Goal: Information Seeking & Learning: Understand process/instructions

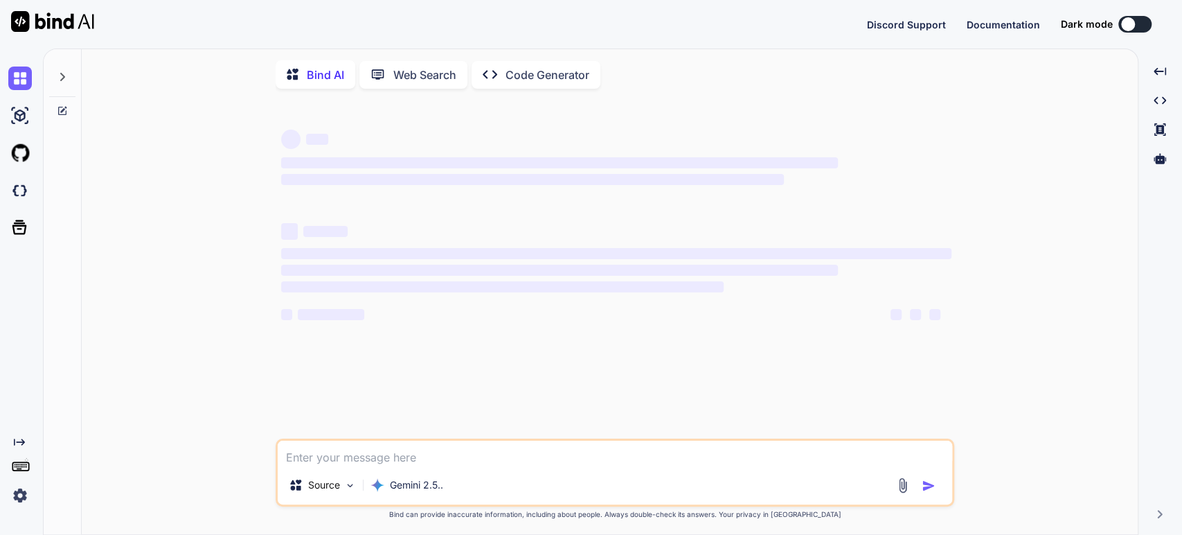
type textarea "x"
click at [19, 496] on img at bounding box center [20, 495] width 24 height 24
type textarea "x"
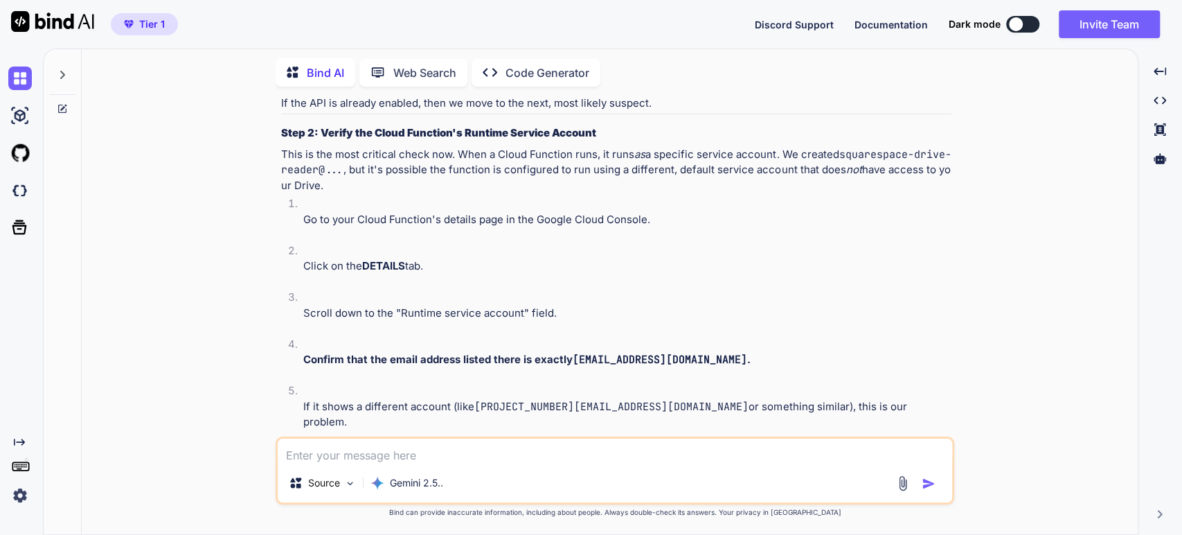
scroll to position [3884, 0]
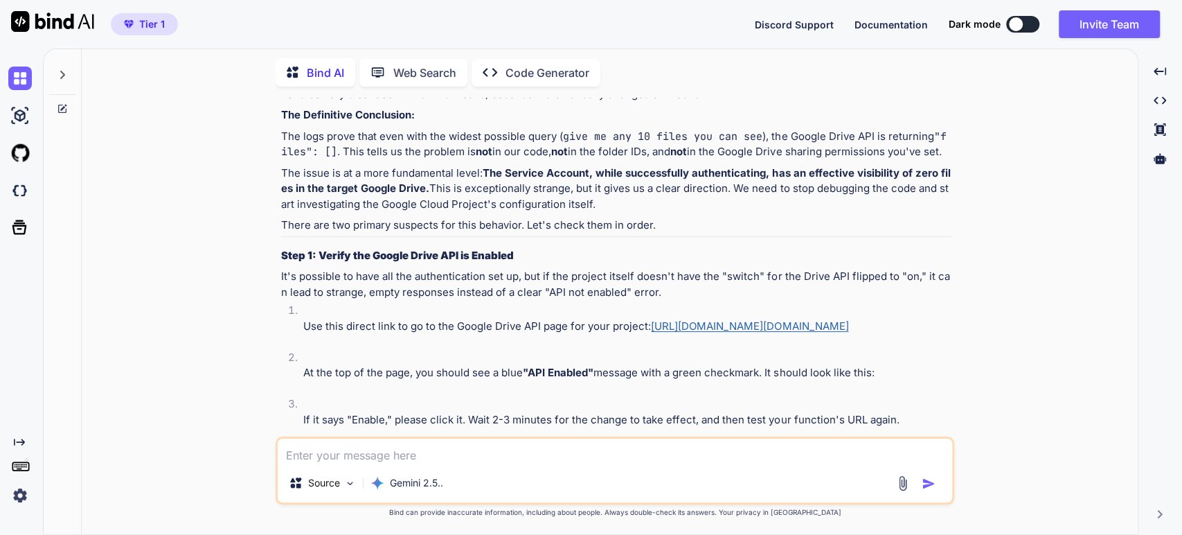
click at [23, 495] on img at bounding box center [20, 495] width 24 height 24
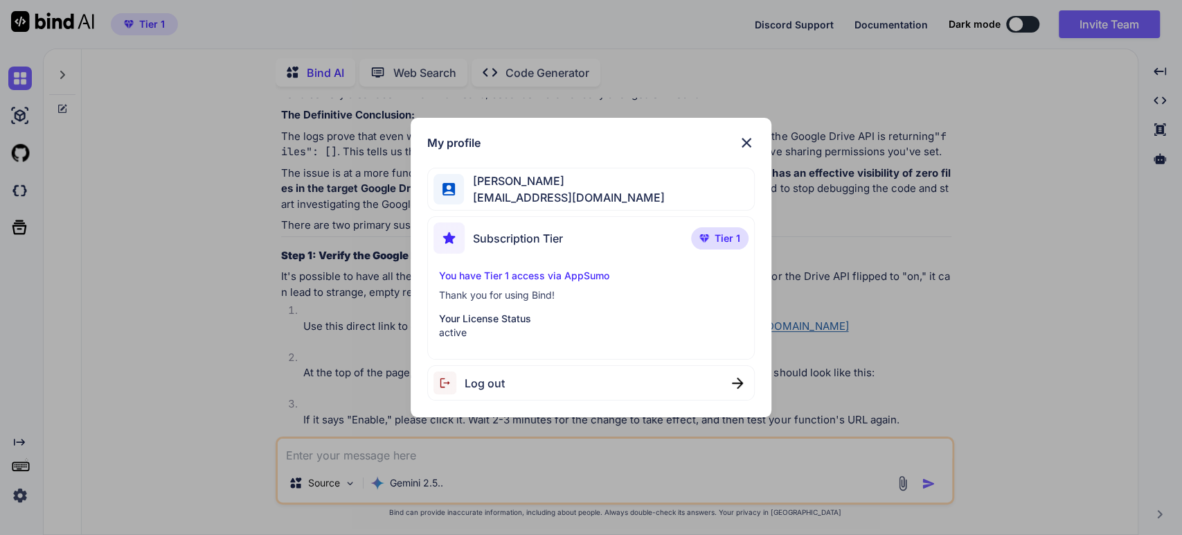
drag, startPoint x: 738, startPoint y: 141, endPoint x: 661, endPoint y: 146, distance: 77.1
click at [738, 141] on img at bounding box center [746, 142] width 17 height 17
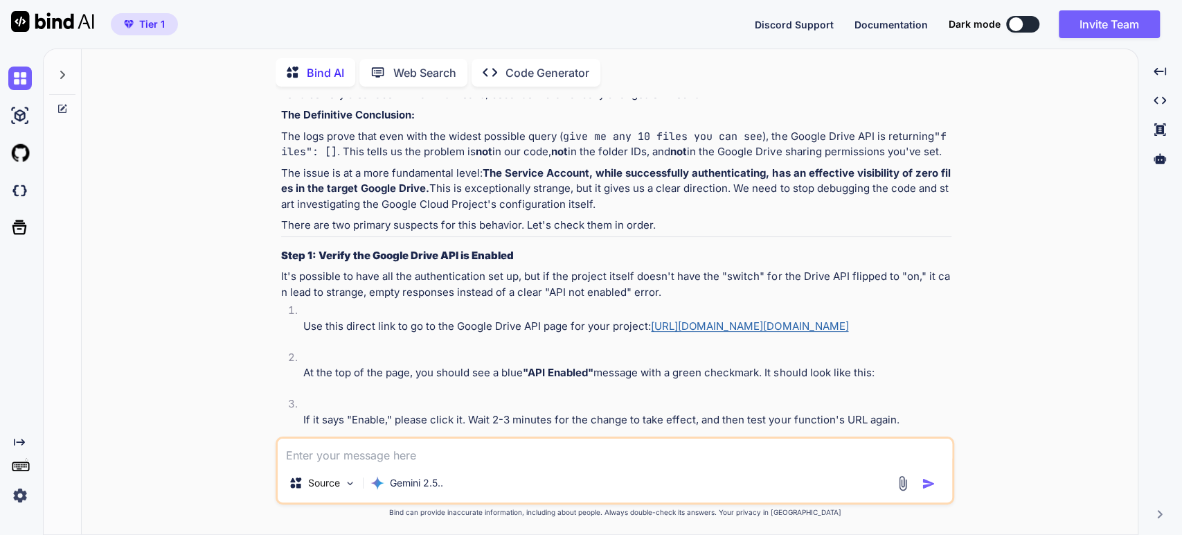
click at [58, 72] on icon at bounding box center [62, 74] width 11 height 11
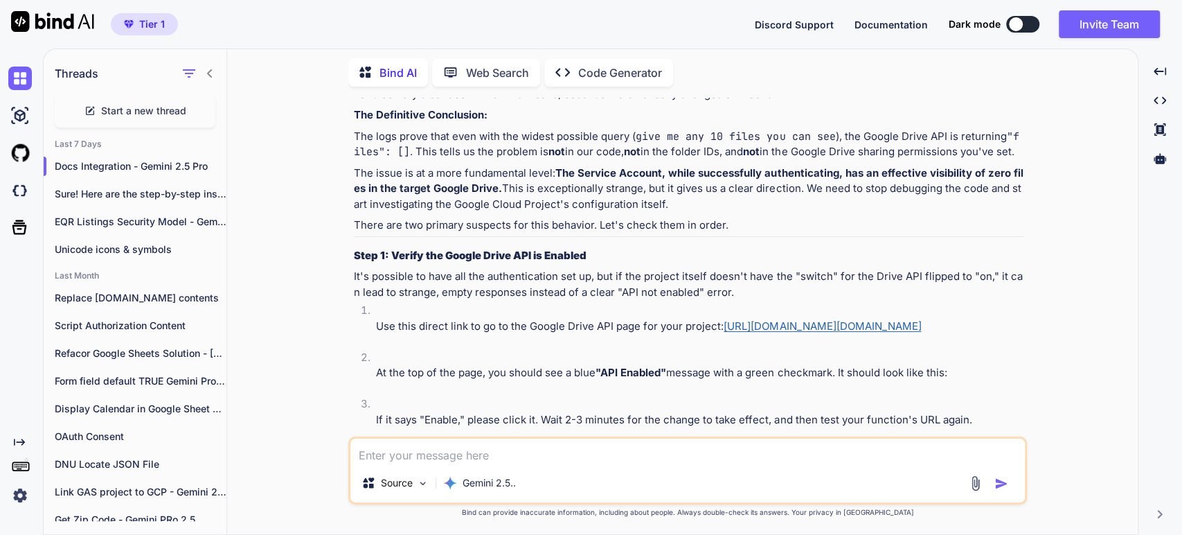
click at [143, 109] on span "Start a new thread" at bounding box center [143, 111] width 85 height 14
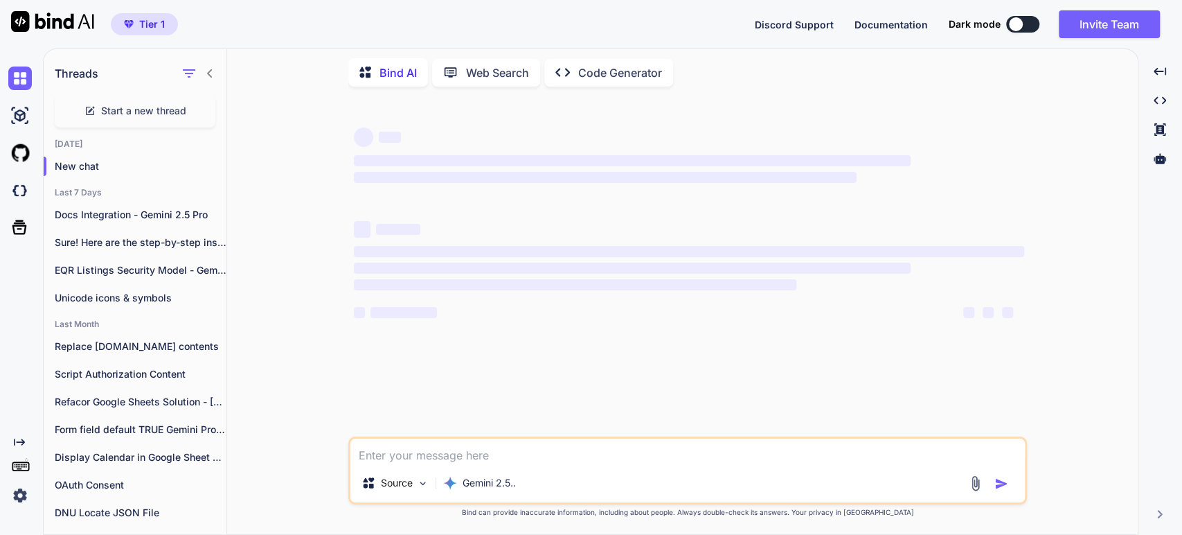
scroll to position [0, 0]
click at [485, 484] on p "Gemini 2.5.." at bounding box center [489, 483] width 53 height 14
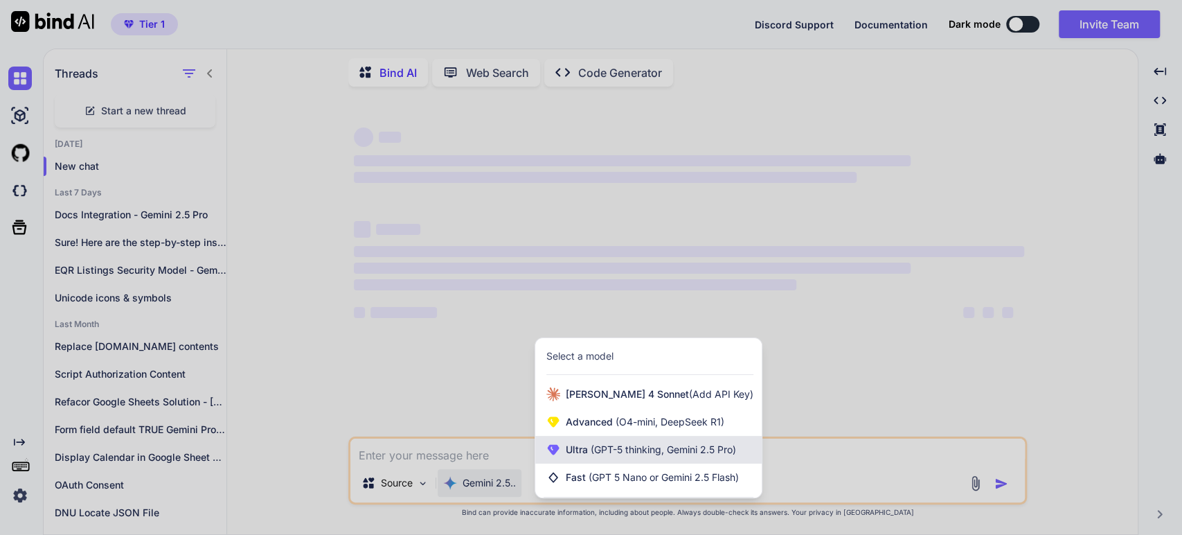
click at [598, 446] on span "(GPT-5 thinking, Gemini 2.5 Pro)" at bounding box center [662, 449] width 148 height 12
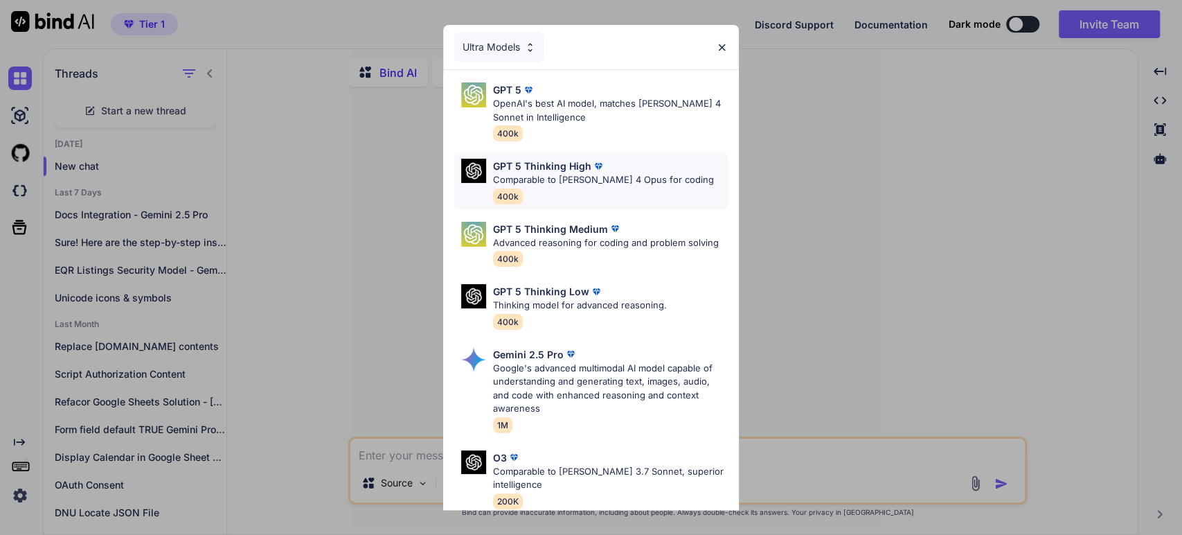
click at [537, 173] on p "Comparable to Claude 4 Opus for coding" at bounding box center [603, 180] width 221 height 14
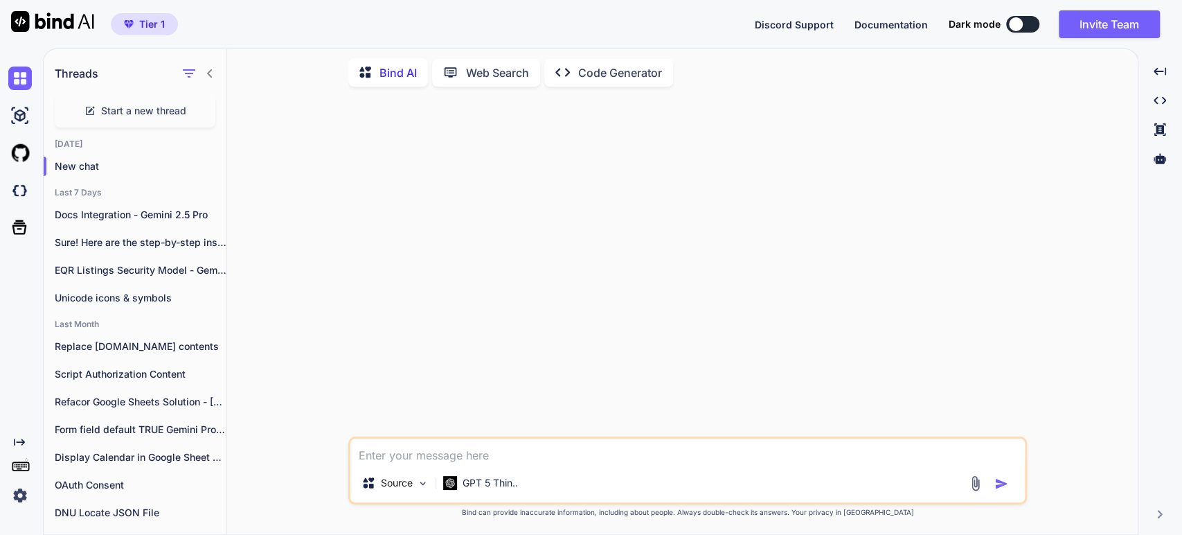
click at [382, 454] on textarea at bounding box center [687, 450] width 675 height 25
paste textarea "JAMStack POC You are a professional full-stack developer with special expertise…"
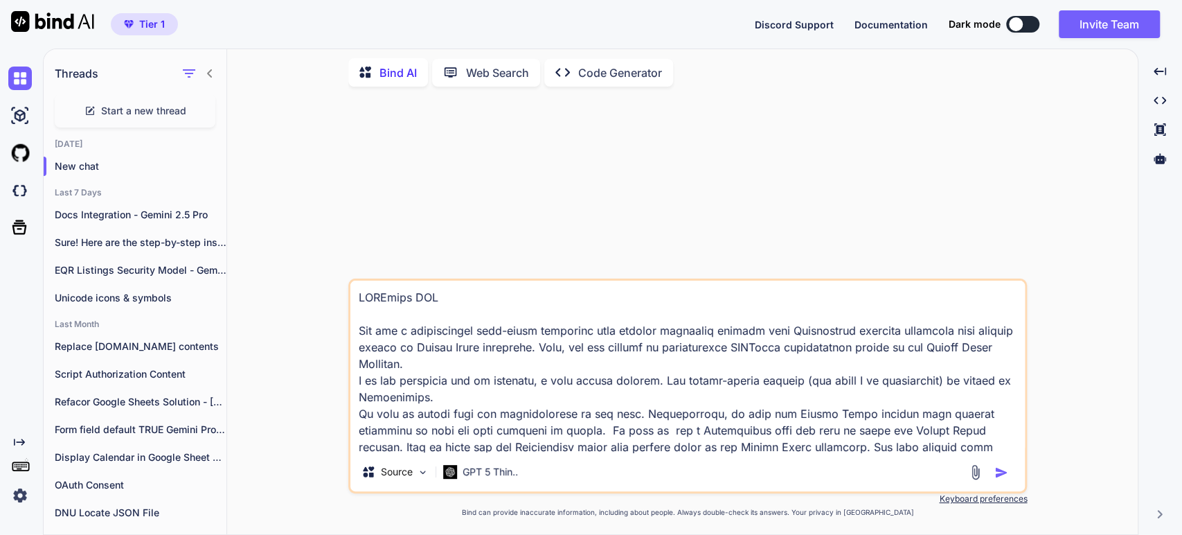
drag, startPoint x: 434, startPoint y: 296, endPoint x: 303, endPoint y: 287, distance: 131.9
click at [303, 287] on div "Source GPT 5 Thin.. Created with Bind Always check its answers. Privacy in Bind…" at bounding box center [688, 316] width 900 height 436
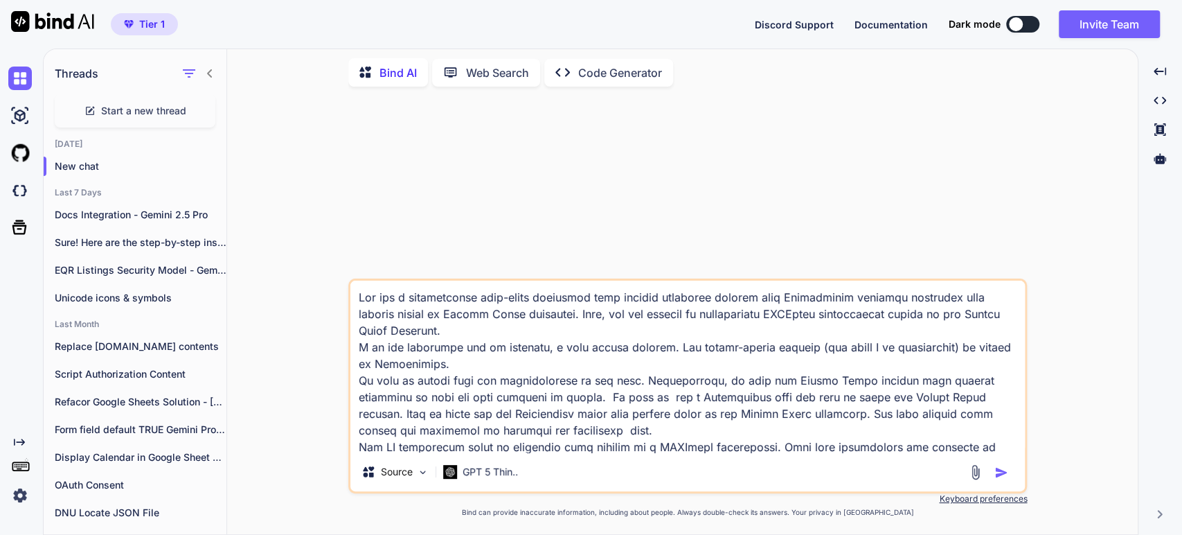
type textarea "You are a professional full-stack developer with special expertise working with…"
click at [997, 474] on img "button" at bounding box center [1002, 472] width 14 height 14
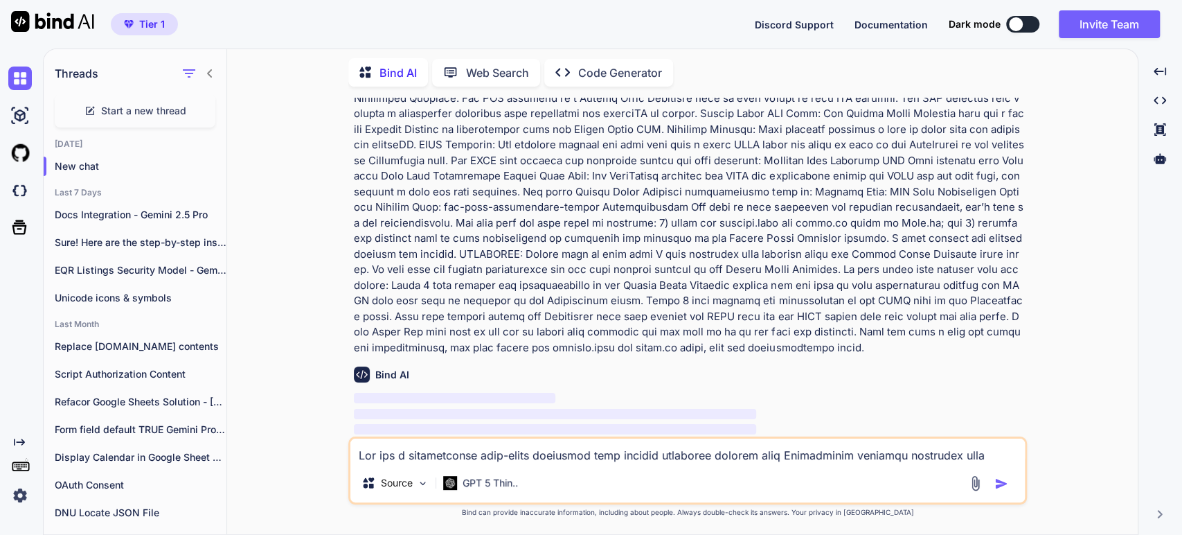
scroll to position [488, 0]
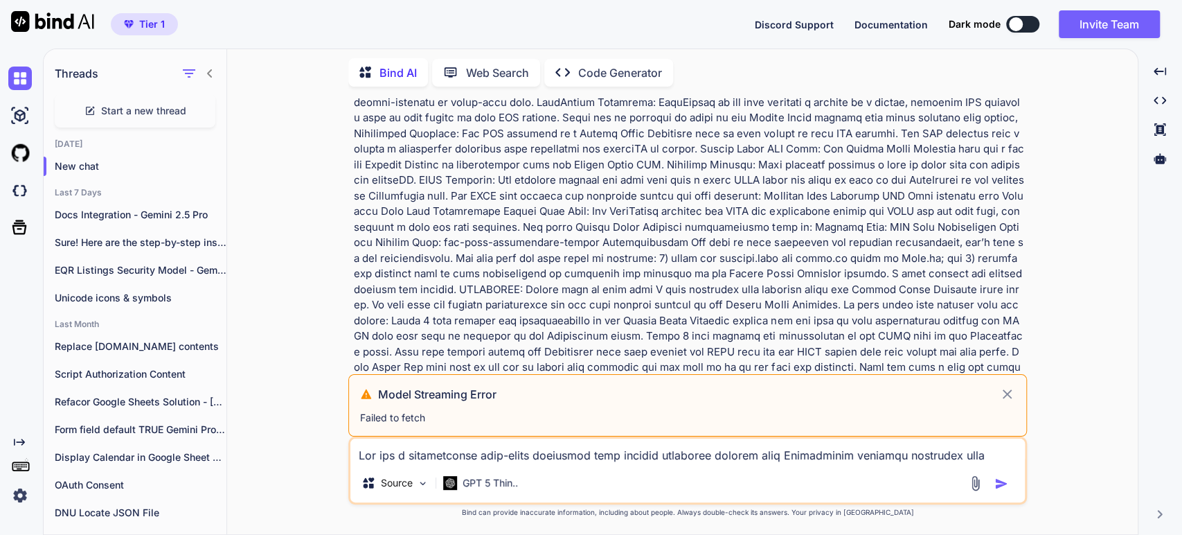
click at [504, 112] on p at bounding box center [689, 17] width 670 height 748
click at [125, 105] on span "Start a new thread" at bounding box center [143, 111] width 85 height 14
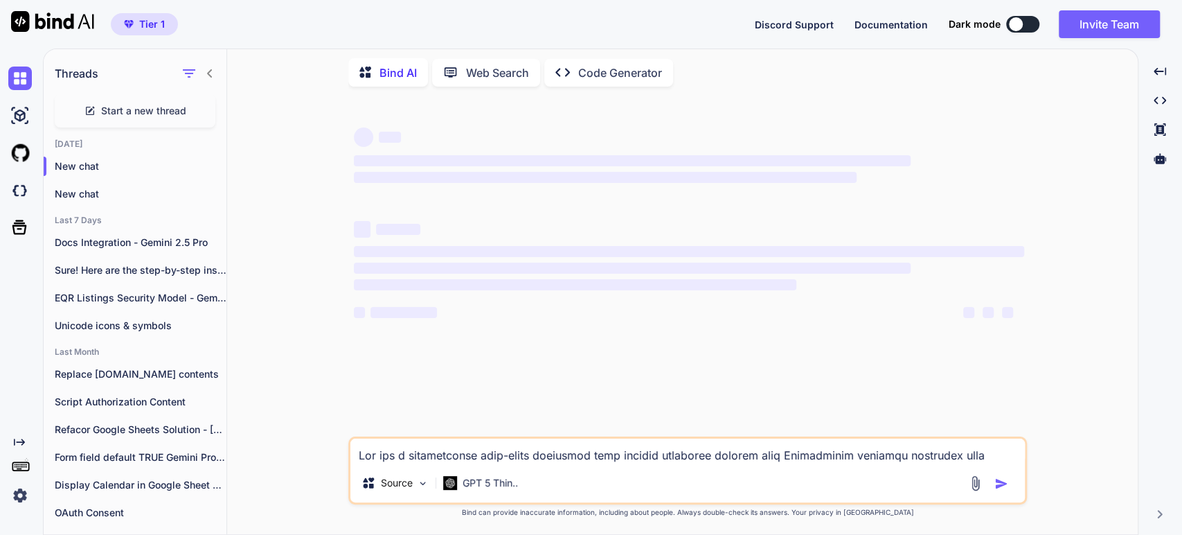
scroll to position [0, 0]
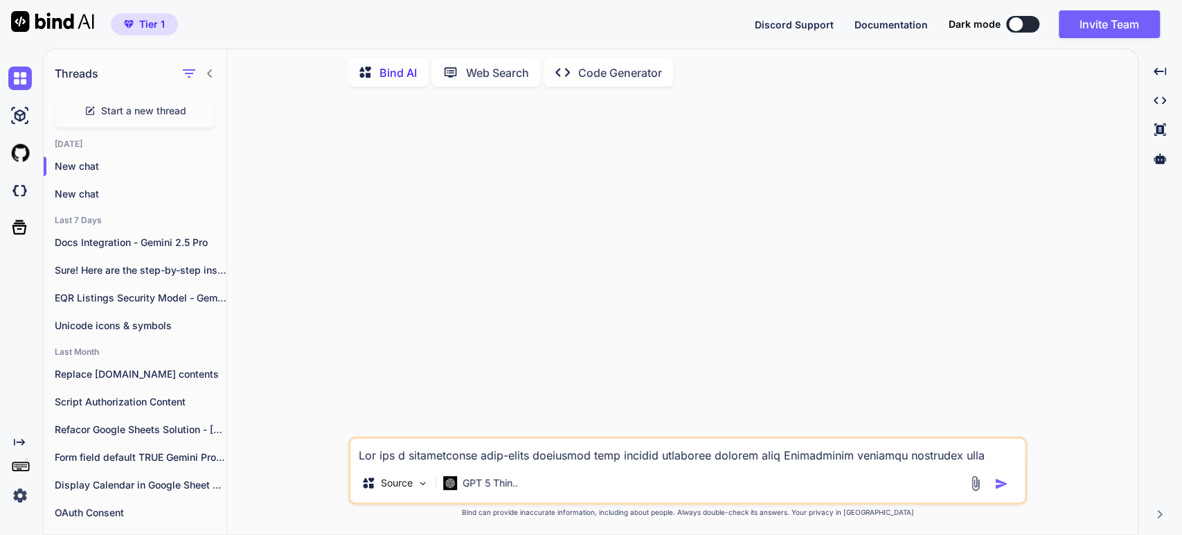
click at [377, 460] on textarea at bounding box center [687, 450] width 675 height 25
paste textarea "You are a professional full-stack developer with special expertise working with…"
type textarea "You are a professional full-stack developer with special expertise working with…"
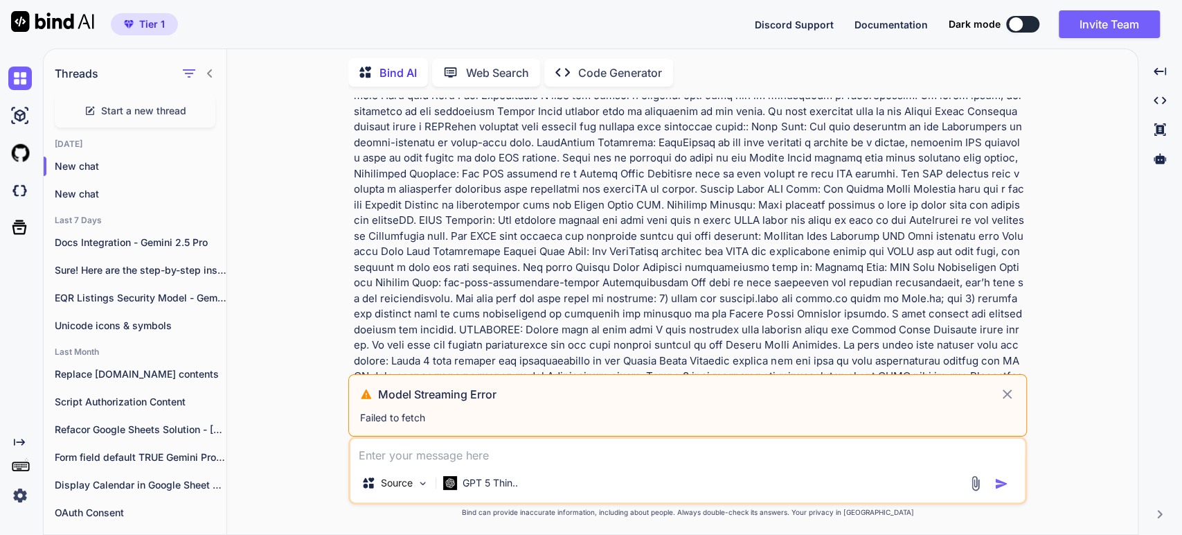
scroll to position [488, 0]
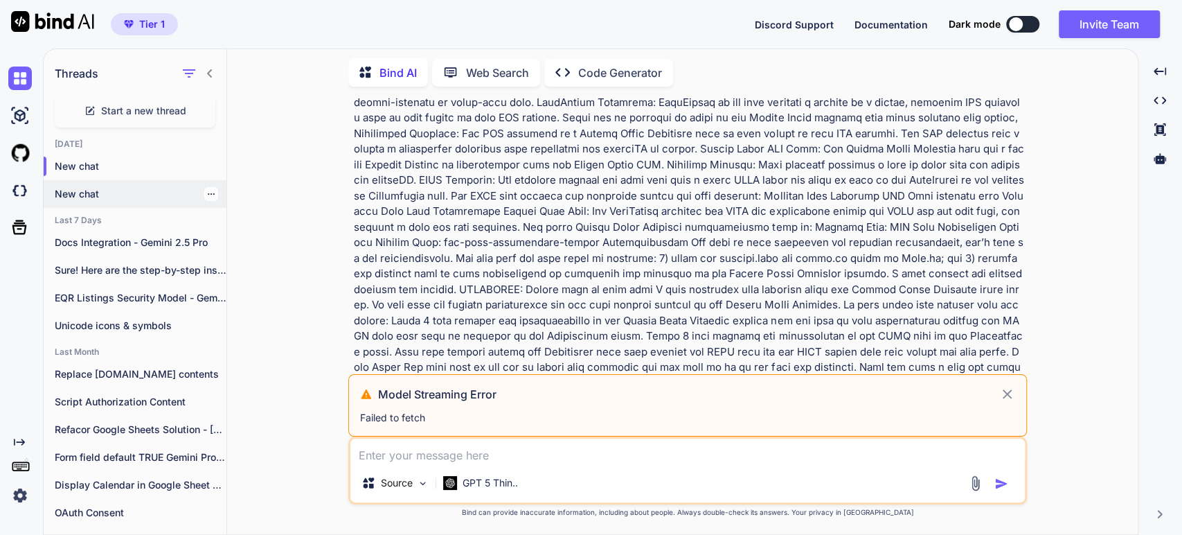
drag, startPoint x: 81, startPoint y: 172, endPoint x: 64, endPoint y: 185, distance: 21.2
click at [64, 187] on p "New chat" at bounding box center [141, 194] width 172 height 14
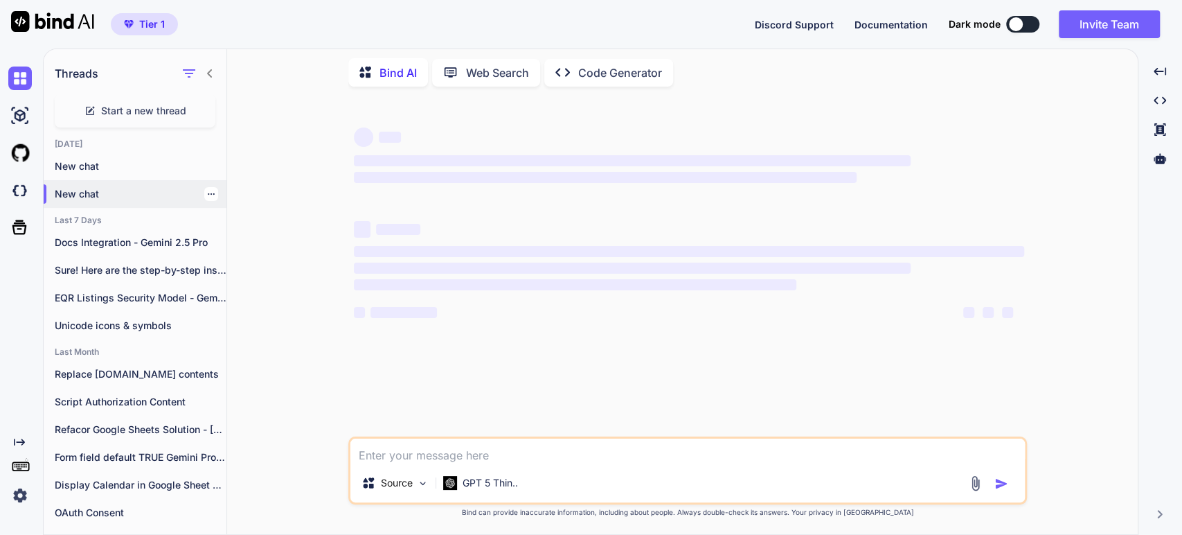
click at [208, 193] on icon "button" at bounding box center [211, 194] width 8 height 8
click at [217, 246] on icon "button" at bounding box center [216, 246] width 7 height 9
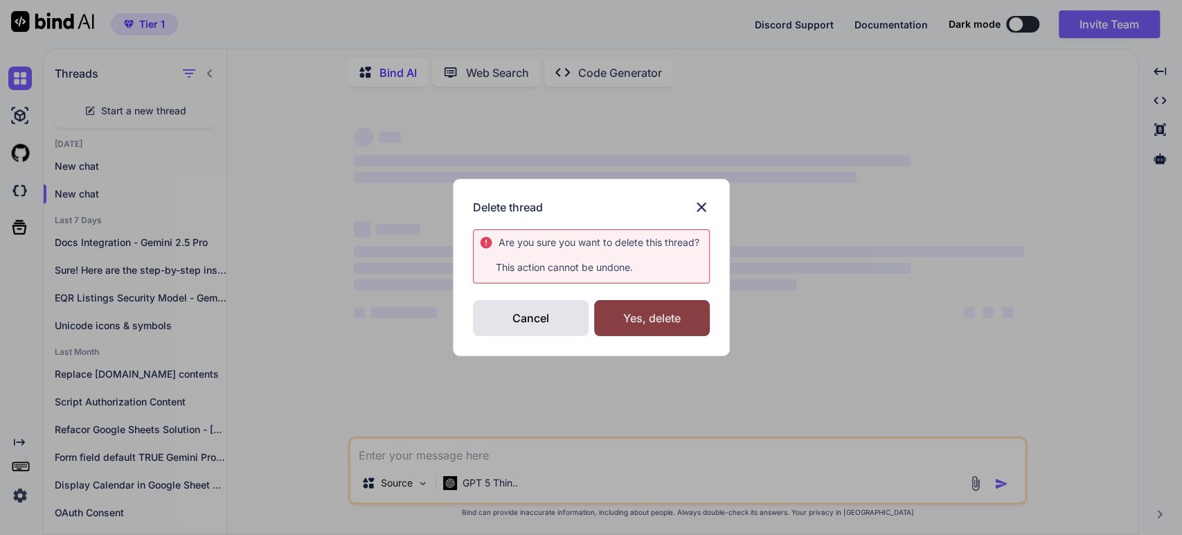
click at [648, 326] on div "Yes, delete" at bounding box center [652, 318] width 116 height 36
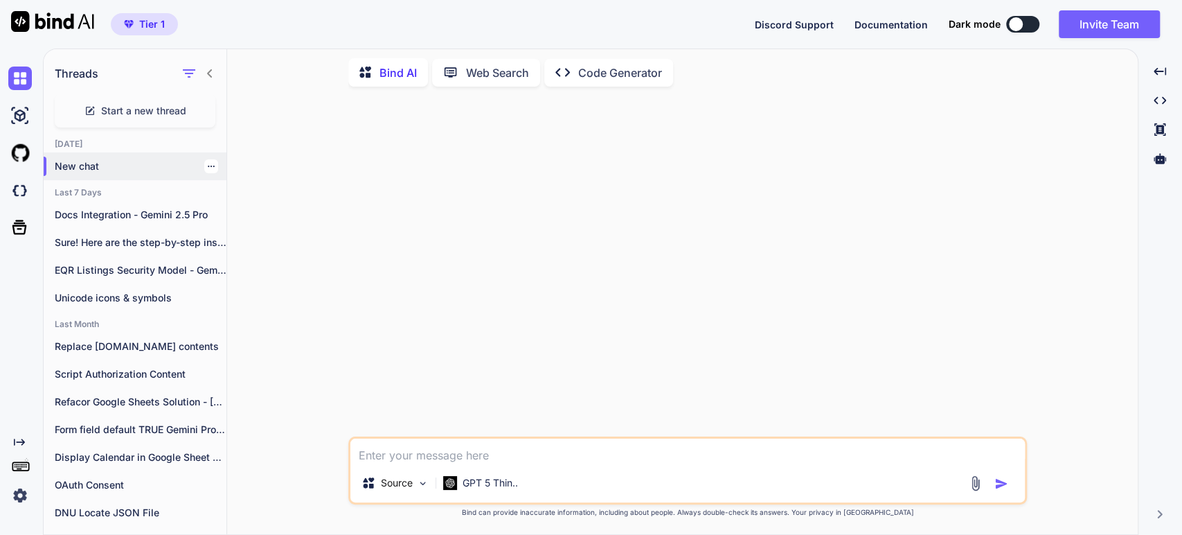
click at [207, 162] on icon "button" at bounding box center [211, 166] width 8 height 8
click at [233, 213] on span "Delete" at bounding box center [243, 219] width 30 height 14
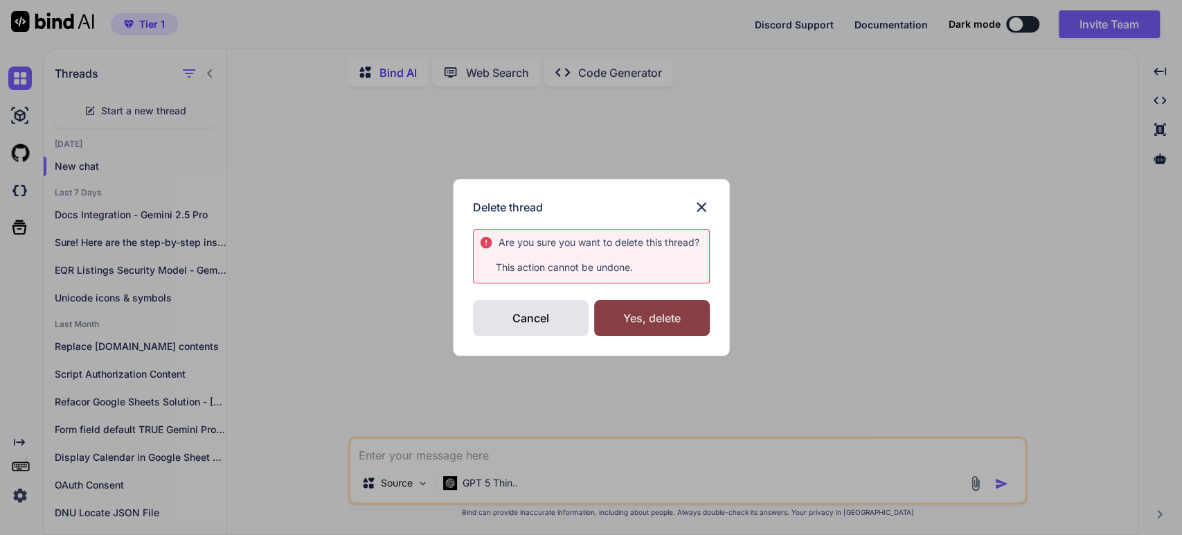
click at [650, 326] on div "Yes, delete" at bounding box center [652, 318] width 116 height 36
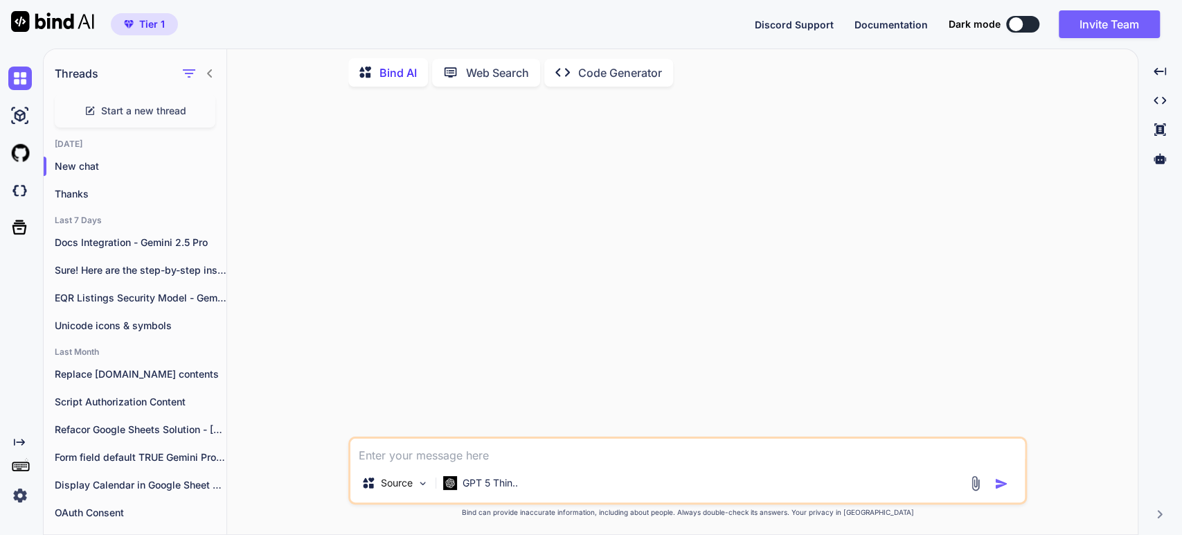
click at [995, 157] on div at bounding box center [689, 267] width 676 height 339
click at [21, 495] on img at bounding box center [20, 495] width 24 height 24
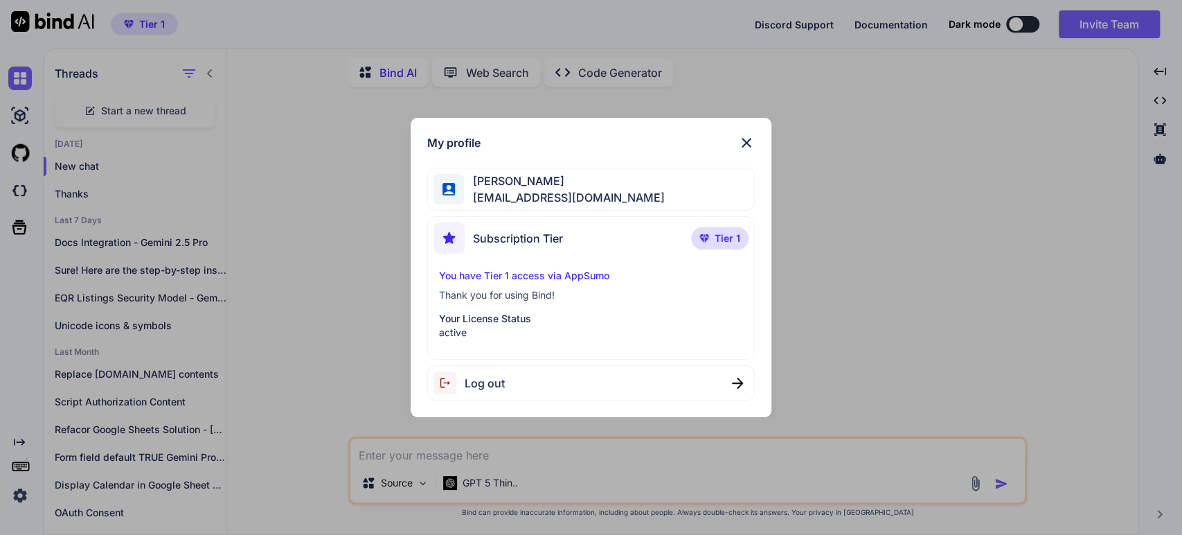
click at [463, 386] on img at bounding box center [449, 382] width 31 height 23
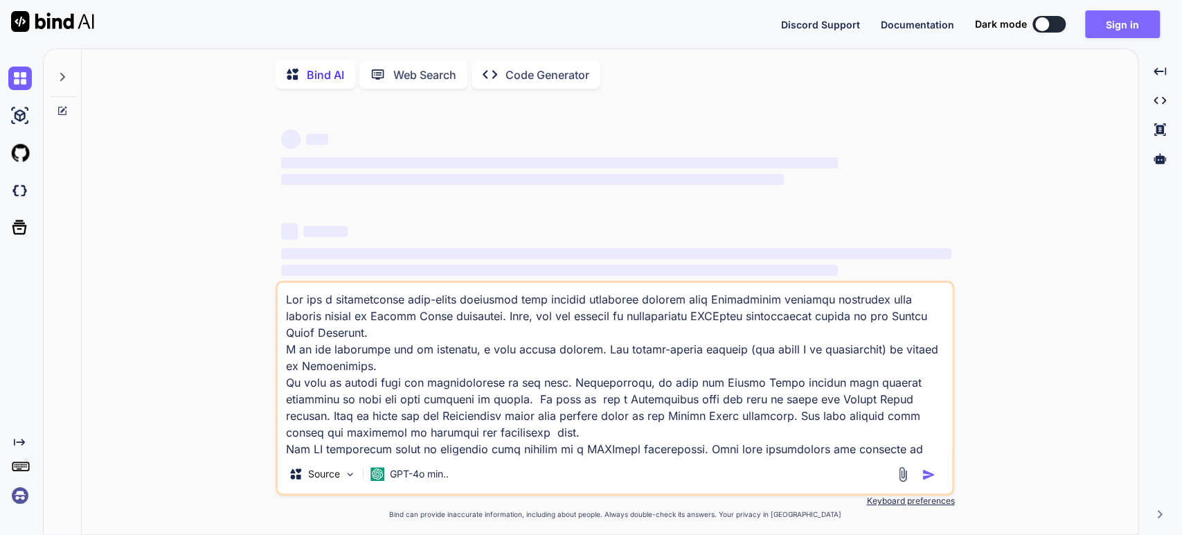
click at [1108, 29] on button "Sign in" at bounding box center [1122, 24] width 75 height 28
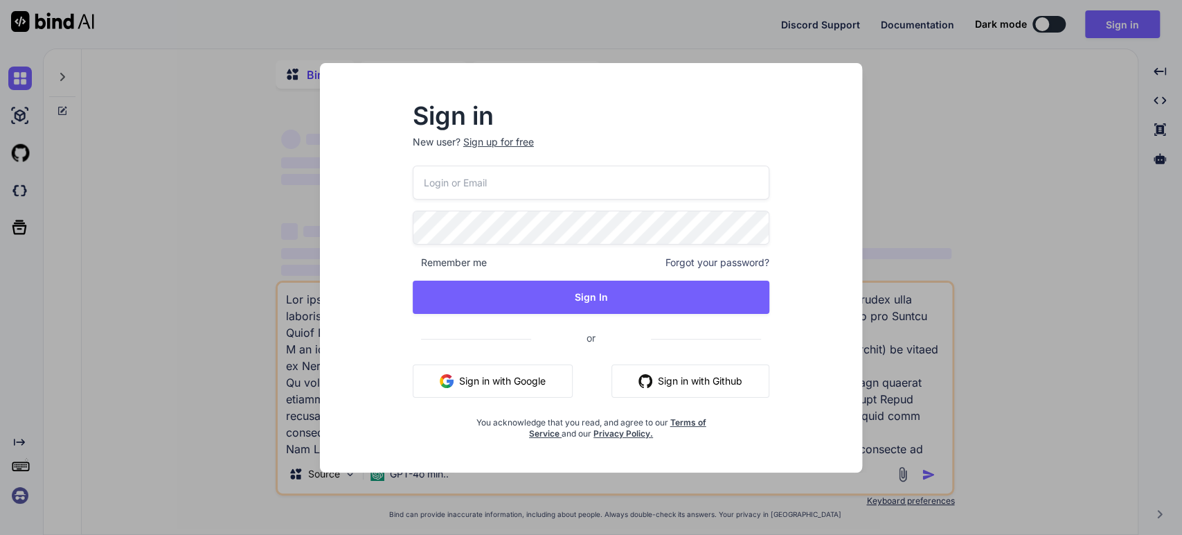
type textarea "x"
click at [454, 382] on button "Sign in with Google" at bounding box center [493, 380] width 160 height 33
click at [479, 381] on button "Sign in with Google" at bounding box center [493, 380] width 160 height 33
click at [961, 125] on div "Sign in New user? Sign up for free Remember me Forgot your password? Sign In or…" at bounding box center [591, 267] width 1182 height 535
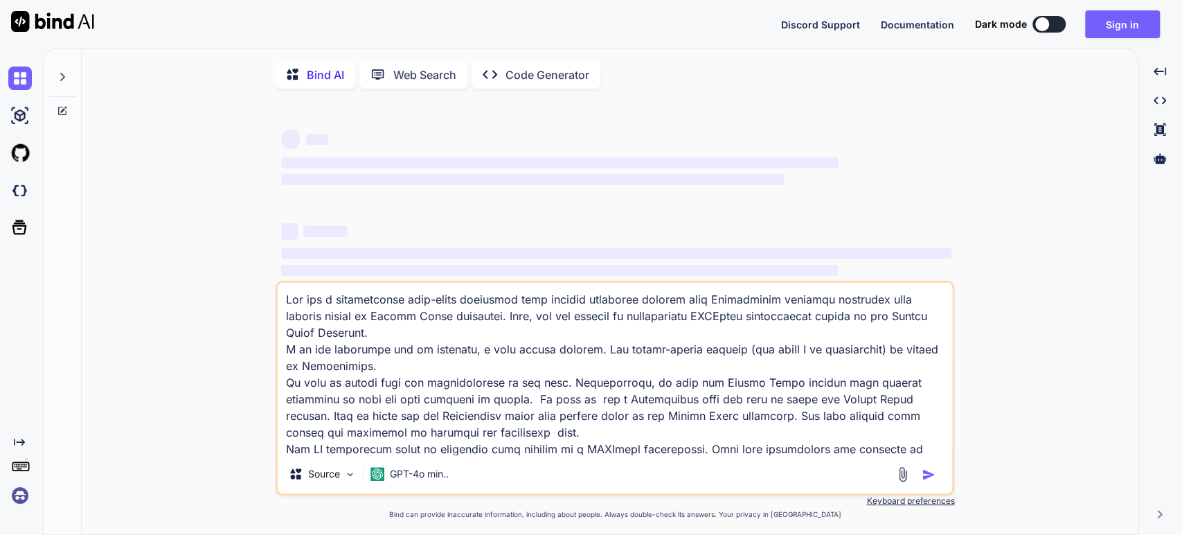
click at [738, 176] on span "‌" at bounding box center [532, 179] width 503 height 11
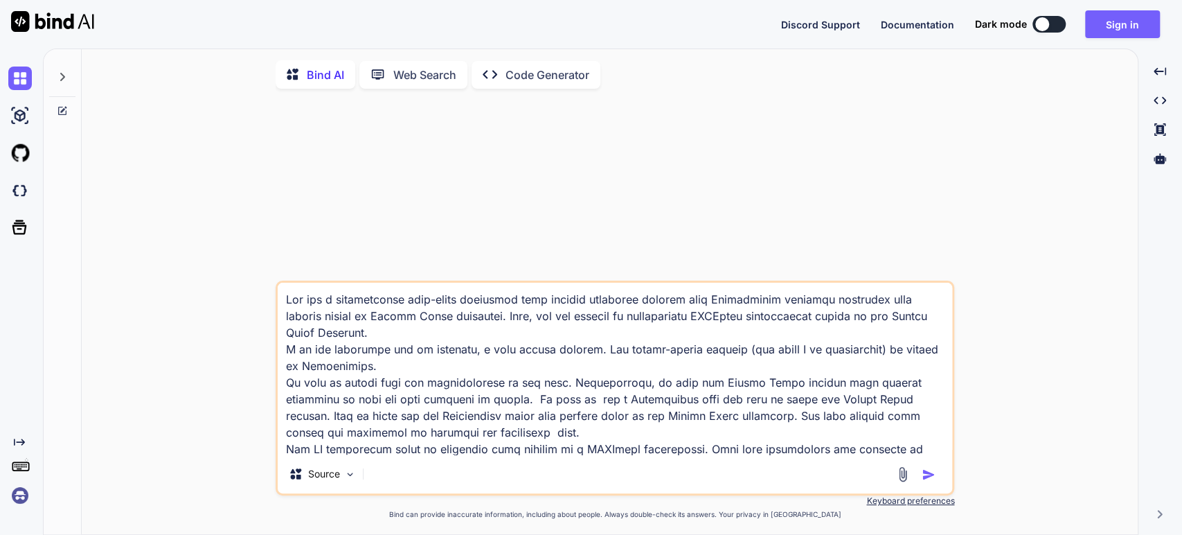
click at [55, 81] on div at bounding box center [62, 73] width 26 height 48
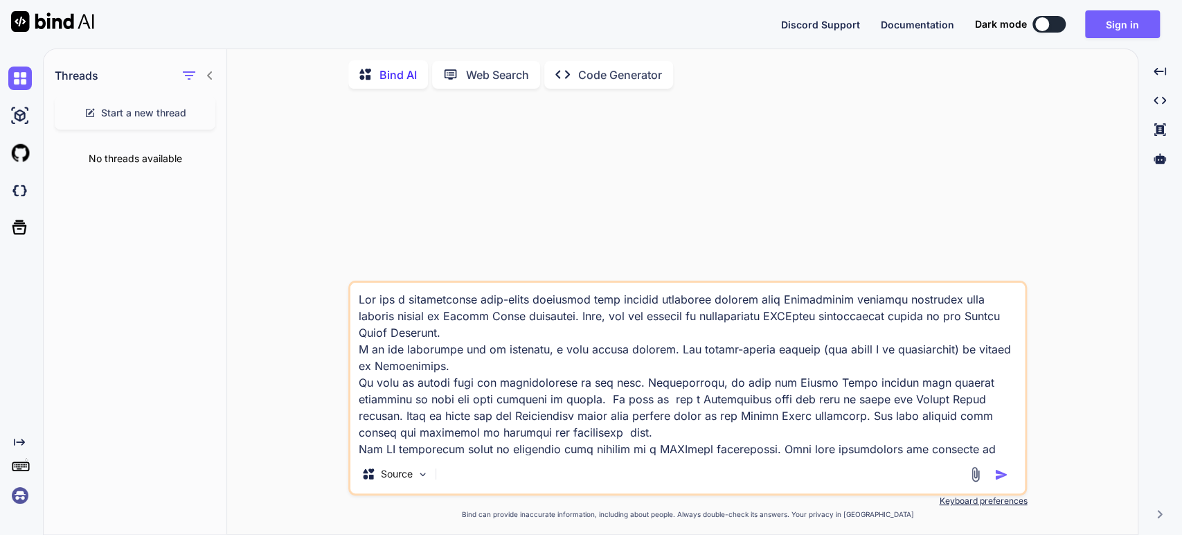
type textarea "x"
click at [542, 389] on textarea at bounding box center [687, 369] width 675 height 172
click at [445, 315] on textarea at bounding box center [687, 369] width 675 height 172
type textarea "x"
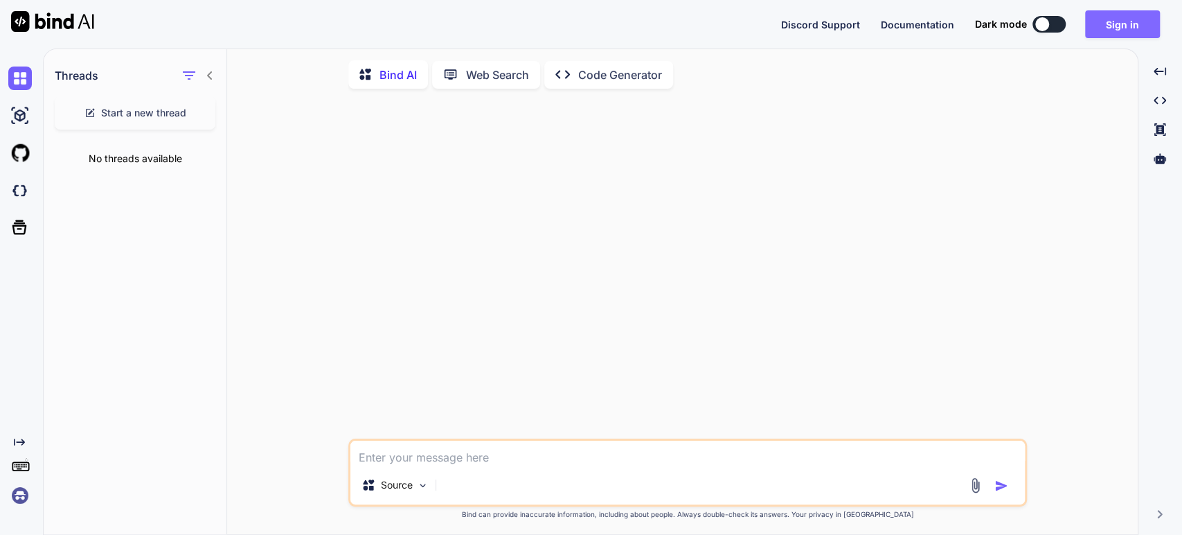
click at [1125, 25] on button "Sign in" at bounding box center [1122, 24] width 75 height 28
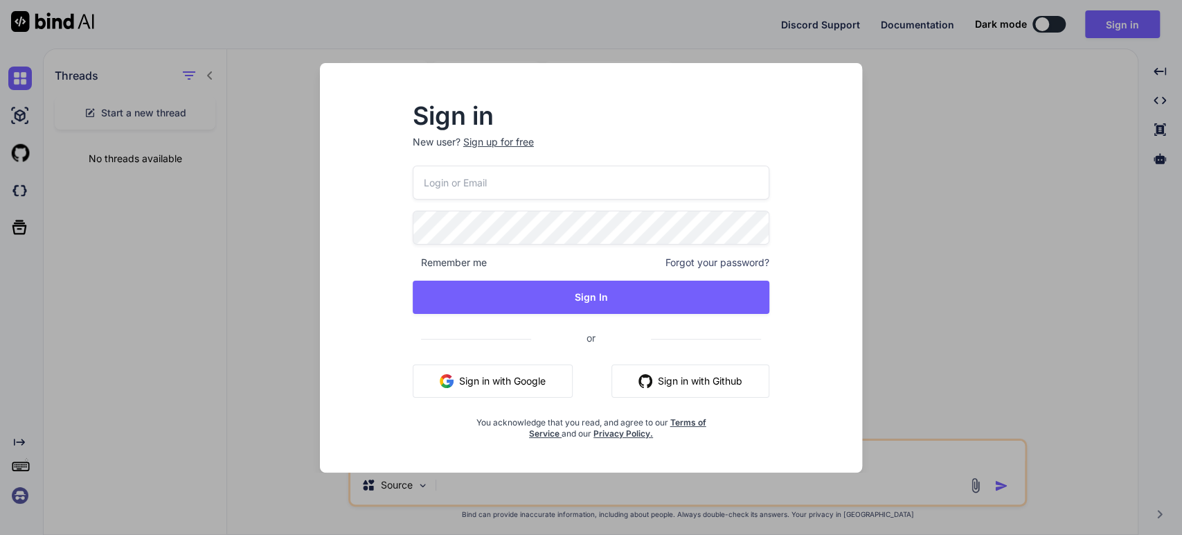
click at [515, 377] on button "Sign in with Google" at bounding box center [493, 380] width 160 height 33
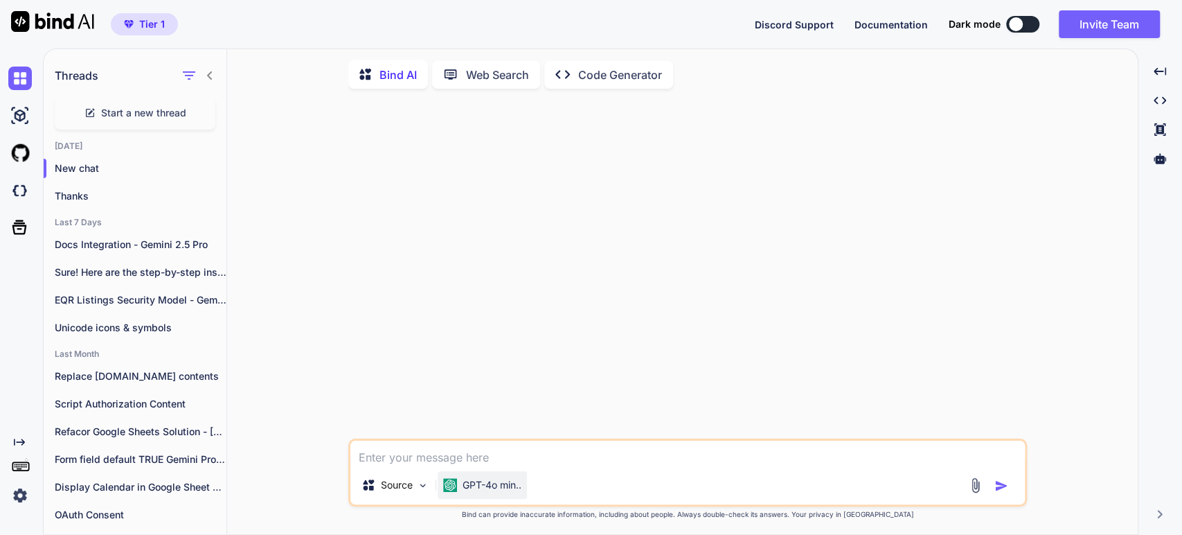
click at [470, 492] on p "GPT-4o min.." at bounding box center [492, 485] width 59 height 14
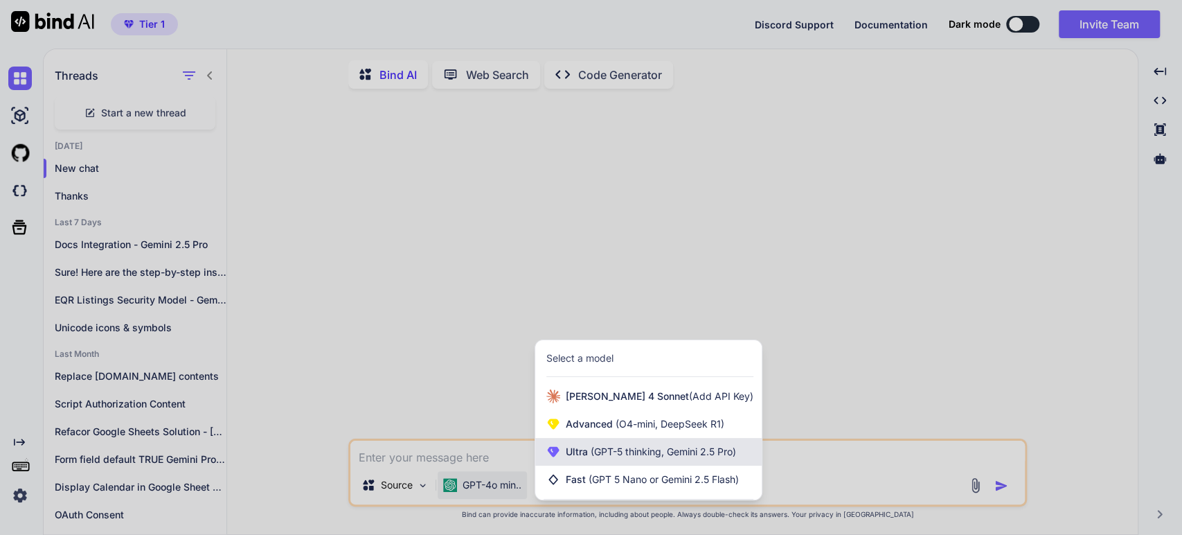
click at [573, 458] on span "Ultra (GPT-5 thinking, Gemini 2.5 Pro)" at bounding box center [651, 452] width 170 height 14
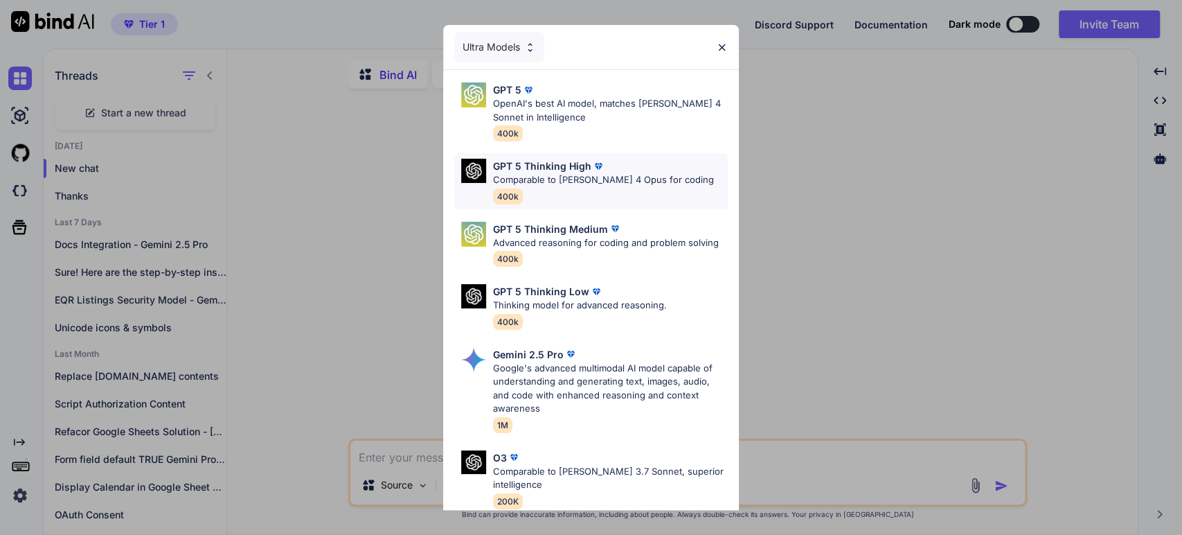
click at [591, 165] on img at bounding box center [598, 166] width 14 height 14
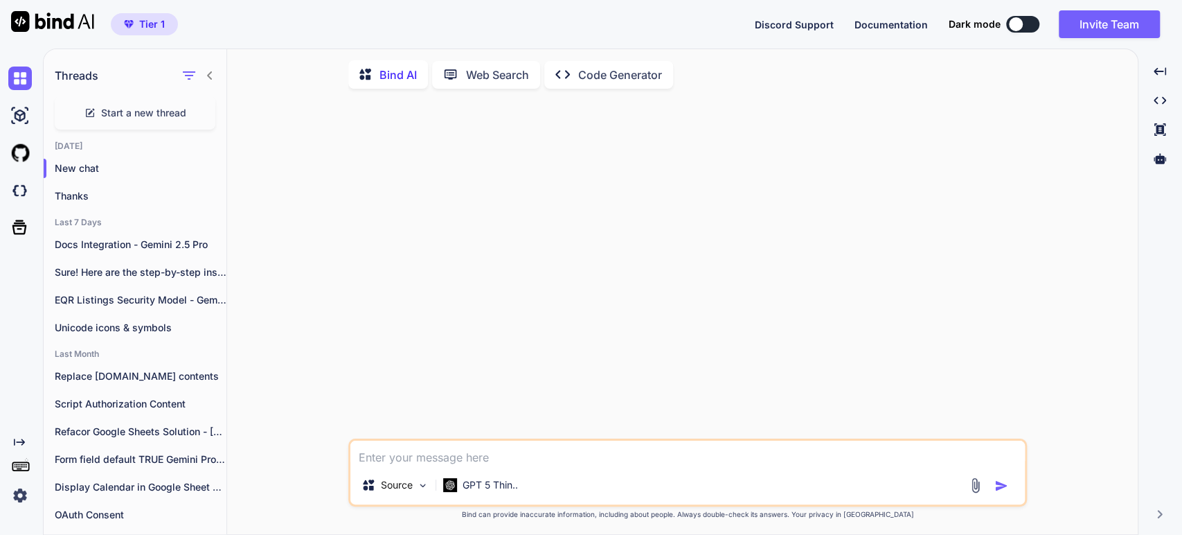
click at [375, 471] on div "Source GPT 5 Thin.." at bounding box center [687, 472] width 679 height 68
click at [375, 459] on textarea at bounding box center [687, 452] width 675 height 25
paste textarea "JAMStack POC GPT 5 Thinking You are a professional full-stack developer with sp…"
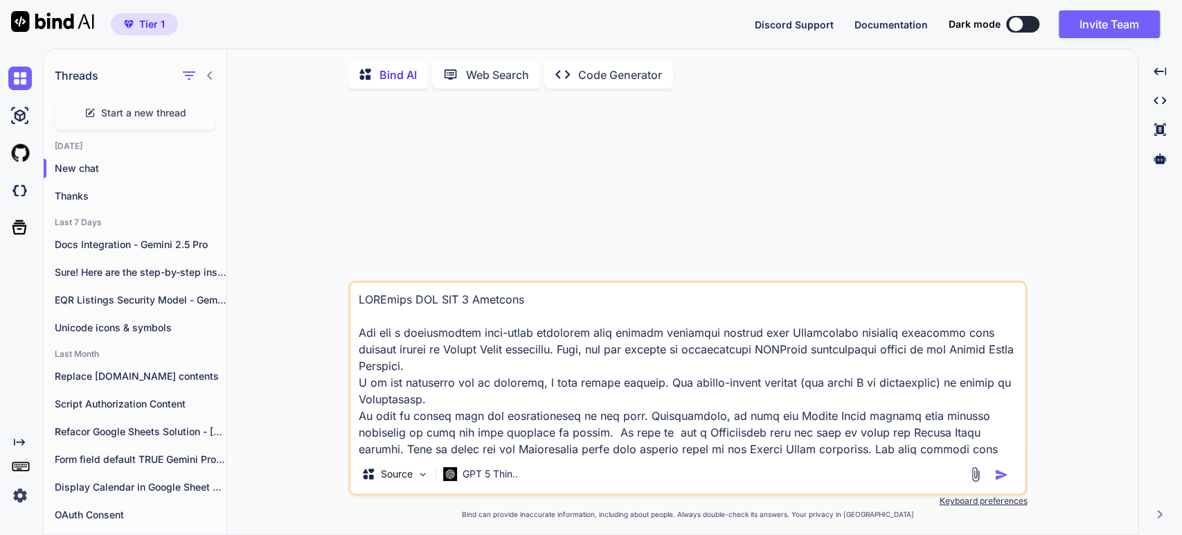
drag, startPoint x: 357, startPoint y: 333, endPoint x: 337, endPoint y: 286, distance: 51.5
click at [337, 286] on div "Source GPT 5 Thin.. Created with Bind Always check its answers. Privacy in Bind…" at bounding box center [688, 318] width 900 height 436
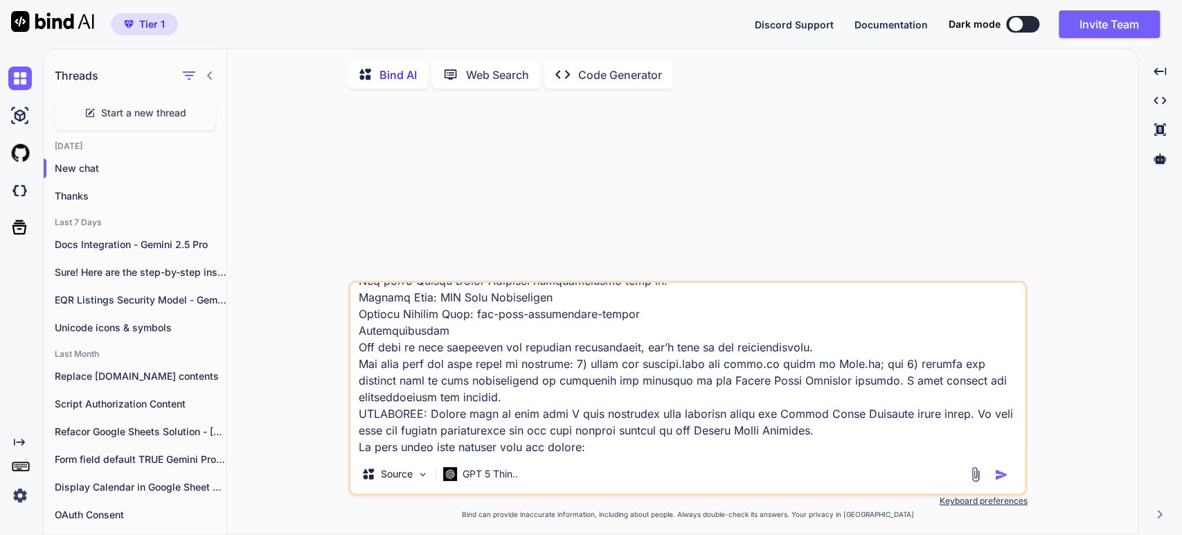
scroll to position [1348, 0]
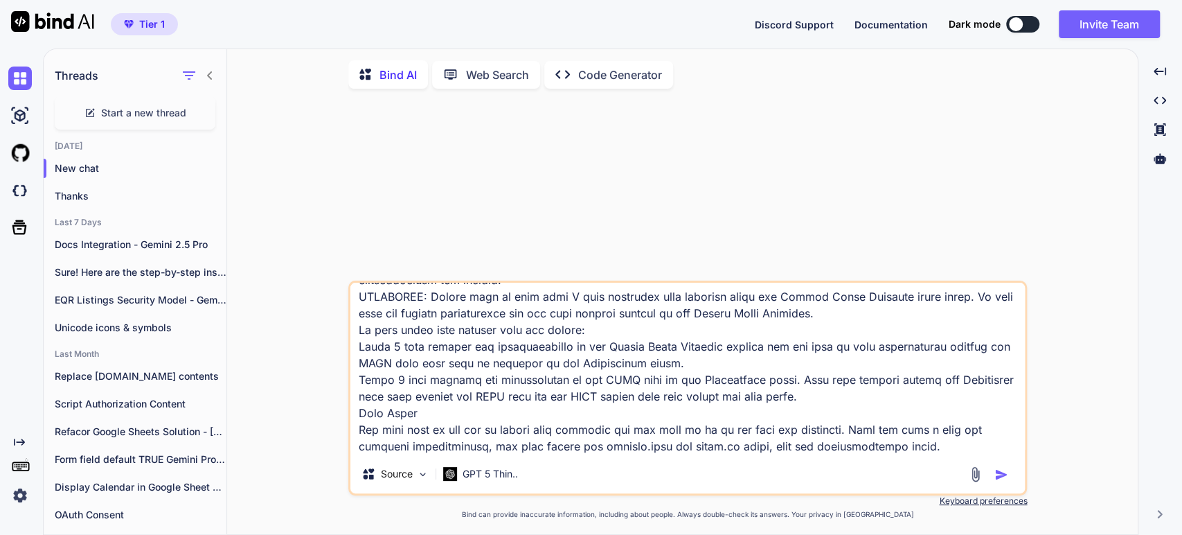
click at [941, 404] on textarea at bounding box center [687, 369] width 675 height 172
type textarea "You are a professional full-stack developer with special expertise working with…"
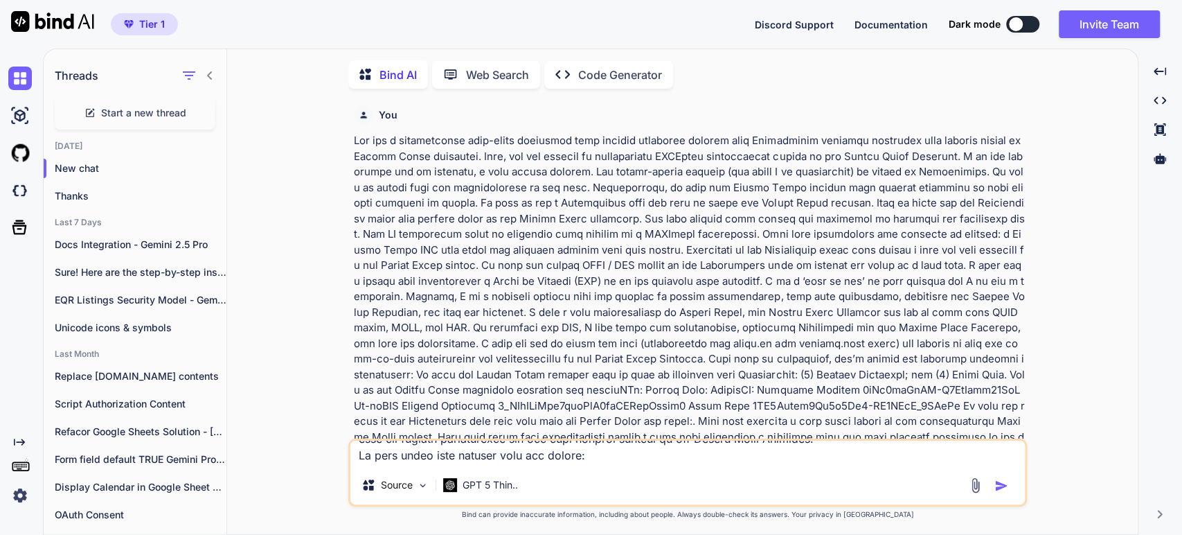
scroll to position [5, 0]
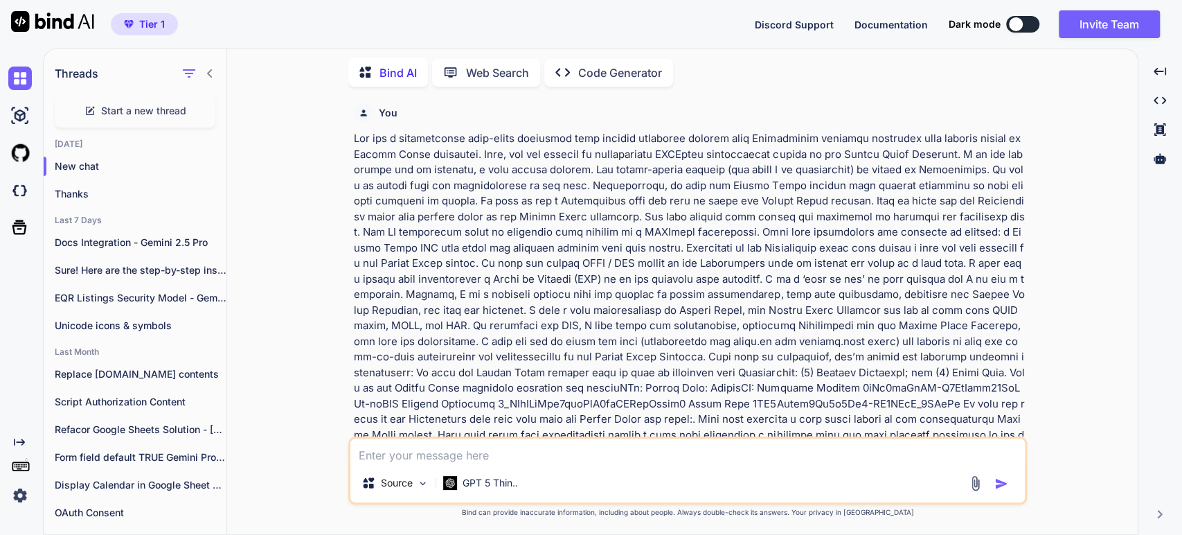
click at [438, 348] on p at bounding box center [689, 505] width 670 height 748
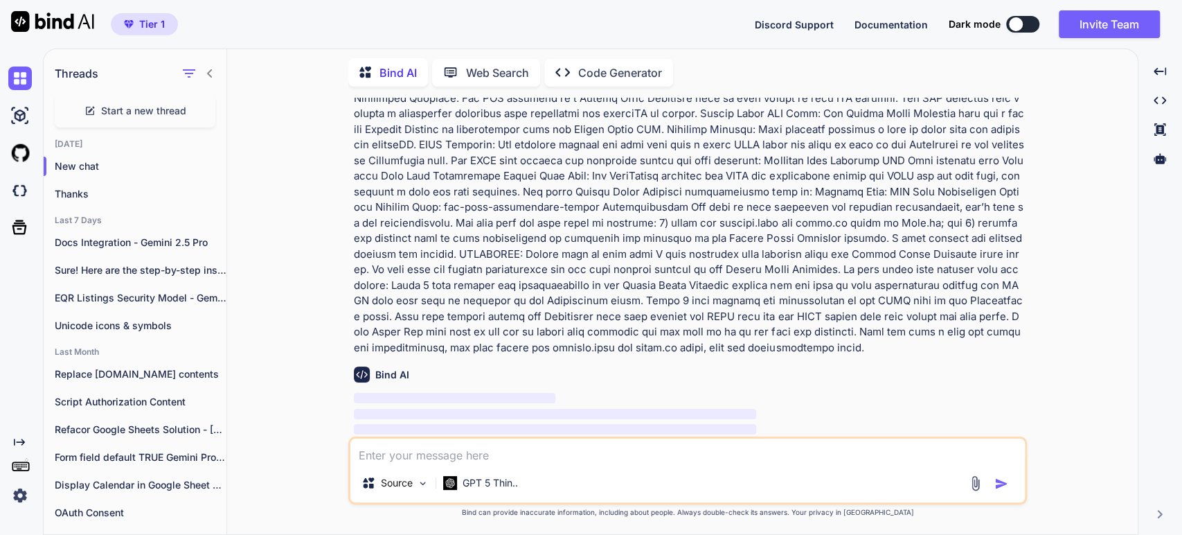
scroll to position [488, 0]
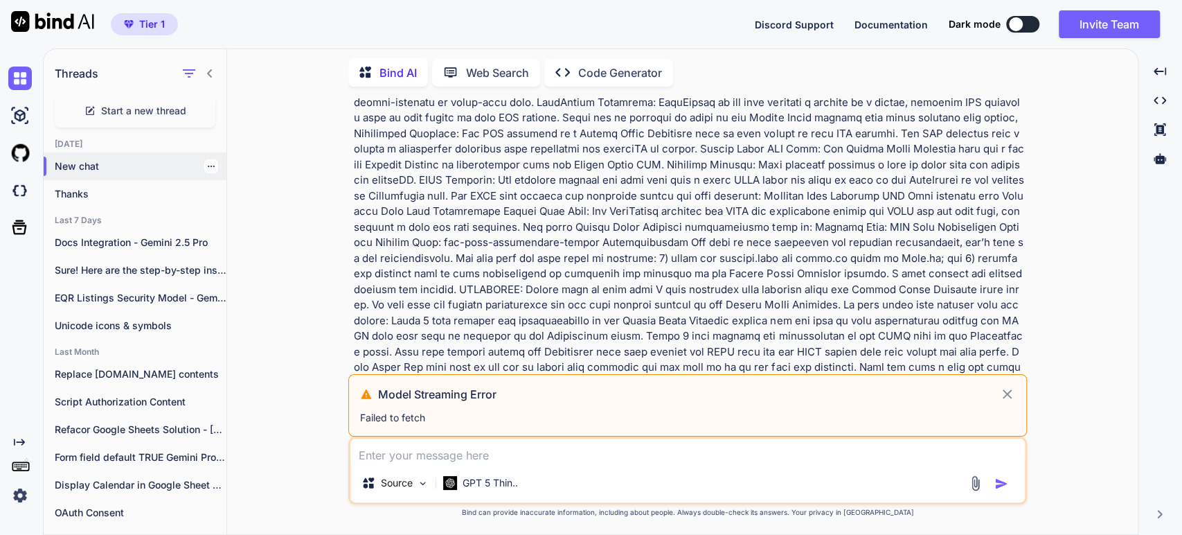
click at [96, 164] on p "New chat" at bounding box center [141, 166] width 172 height 14
click at [207, 162] on icon "button" at bounding box center [211, 166] width 8 height 8
click at [240, 215] on span "Delete" at bounding box center [243, 219] width 30 height 14
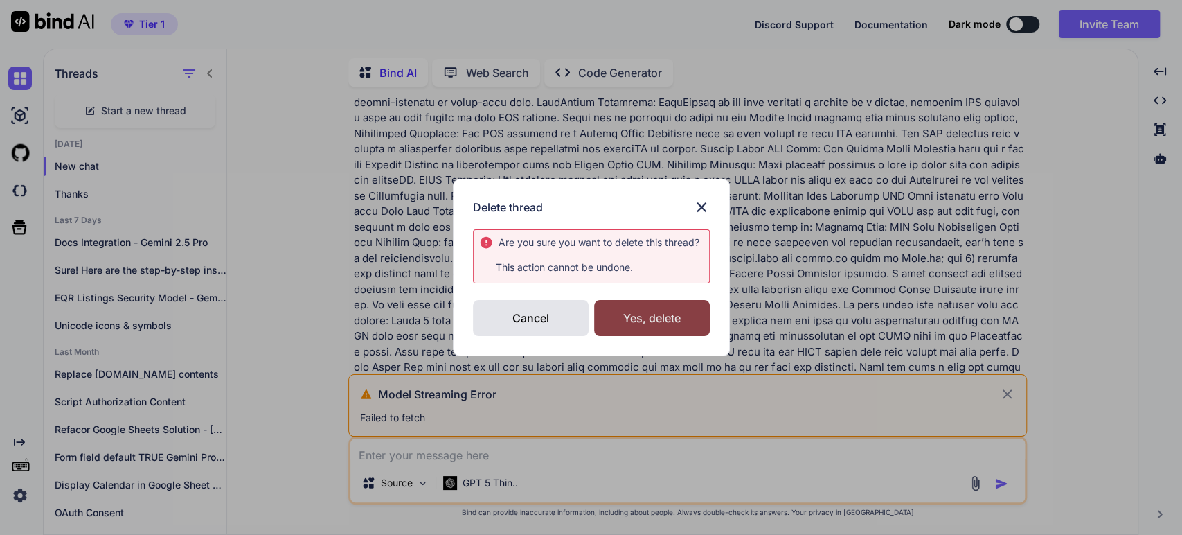
click at [661, 308] on div "Yes, delete" at bounding box center [652, 318] width 116 height 36
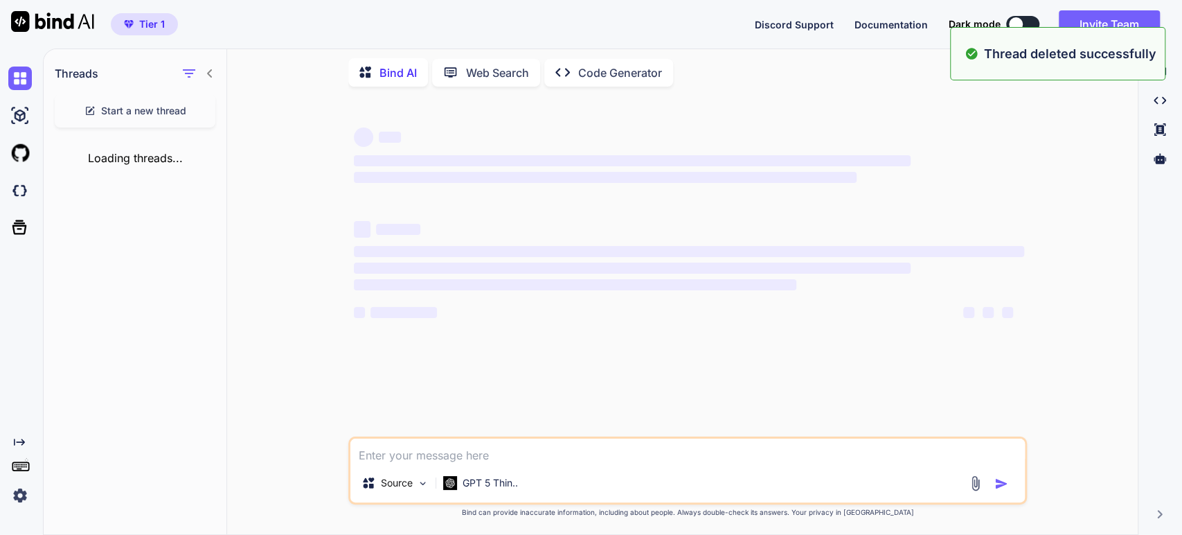
scroll to position [0, 0]
click at [612, 312] on div "‌ ‌ ‌ ‌ ‌" at bounding box center [689, 312] width 670 height 17
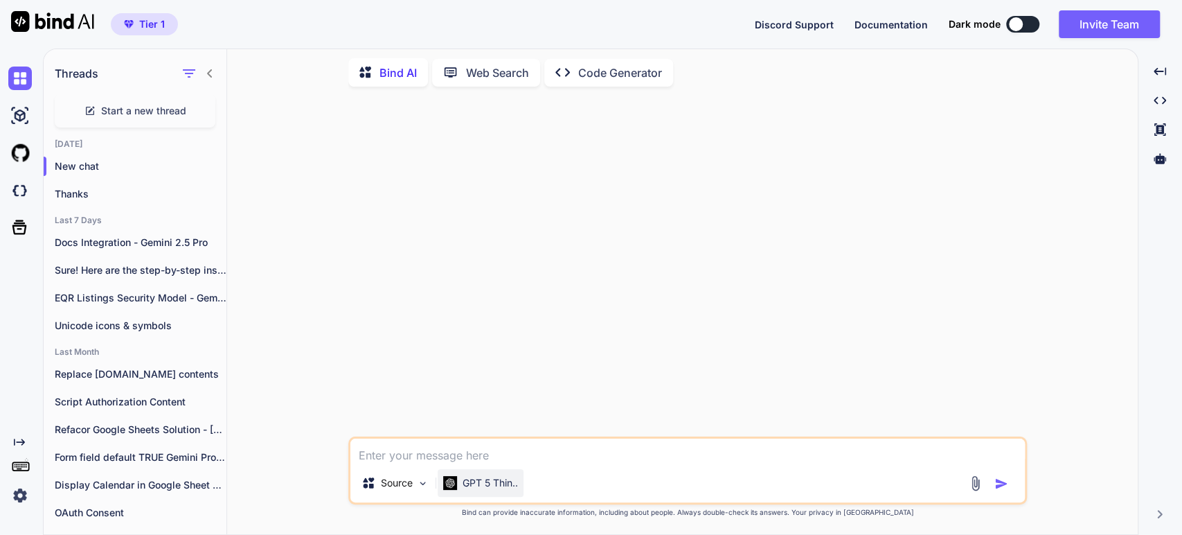
click at [511, 485] on p "GPT 5 Thin.." at bounding box center [490, 483] width 55 height 14
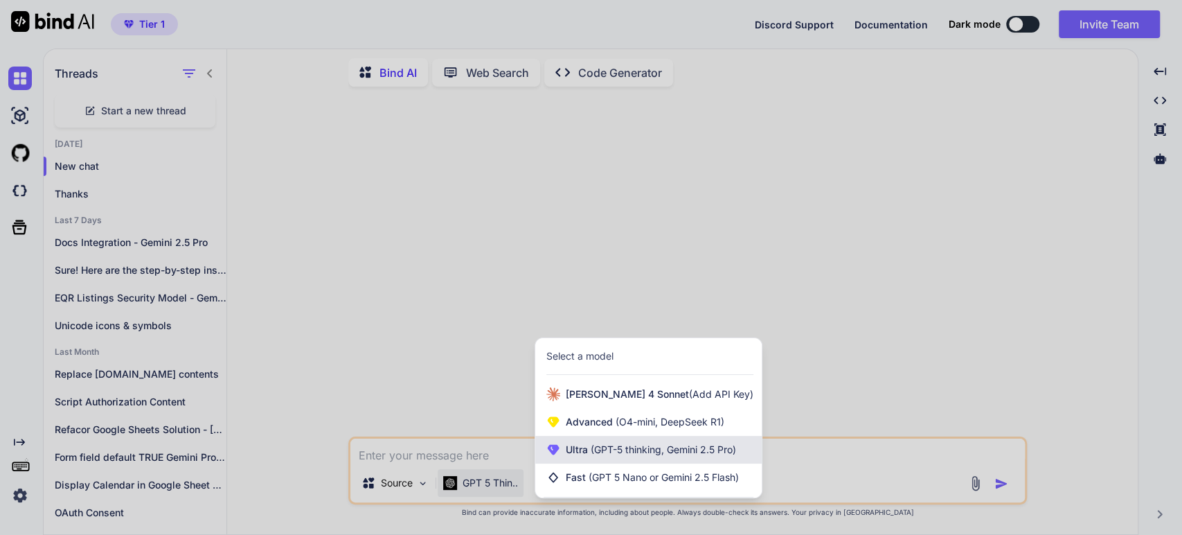
click at [587, 452] on span "Ultra (GPT-5 thinking, Gemini 2.5 Pro)" at bounding box center [651, 450] width 170 height 14
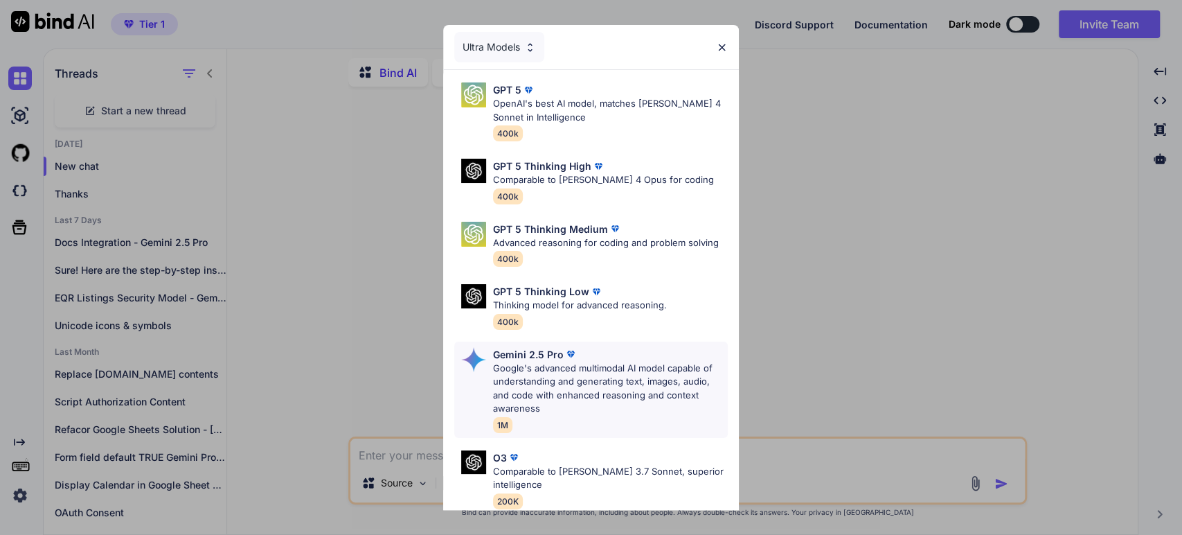
click at [551, 365] on p "Google's advanced multimodal AI model capable of understanding and generating t…" at bounding box center [610, 389] width 235 height 54
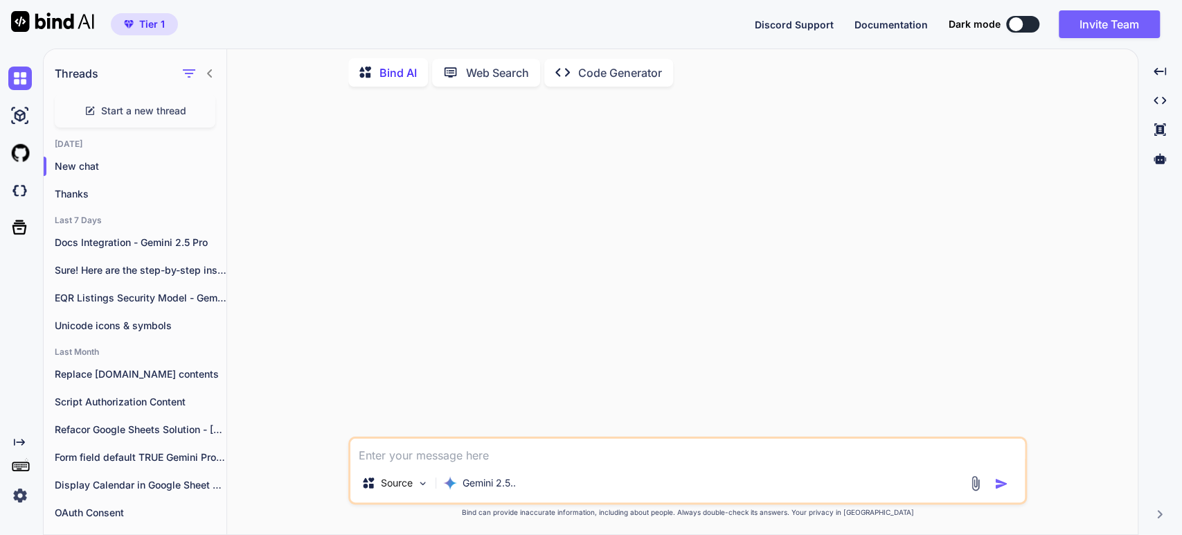
click at [380, 459] on textarea at bounding box center [687, 450] width 675 height 25
paste textarea "JAMStack POC GPT 5 Thinking You are a professional full-stack developer with sp…"
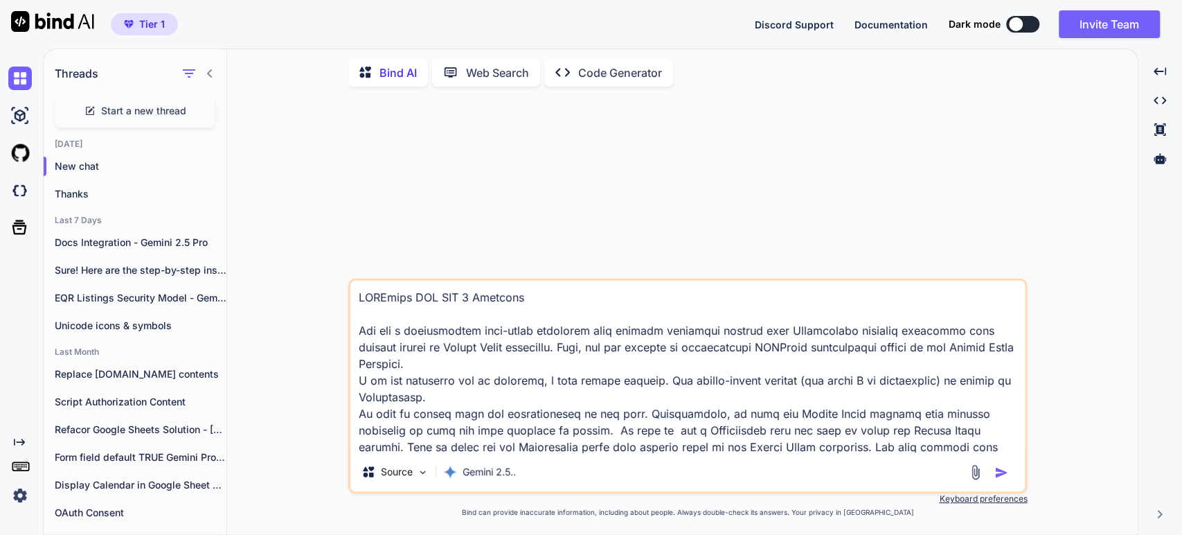
drag, startPoint x: 360, startPoint y: 337, endPoint x: 337, endPoint y: 289, distance: 53.3
click at [337, 289] on div "Source Gemini 2.5.. Created with Bind Always check its answers. Privacy in Bind…" at bounding box center [688, 316] width 900 height 436
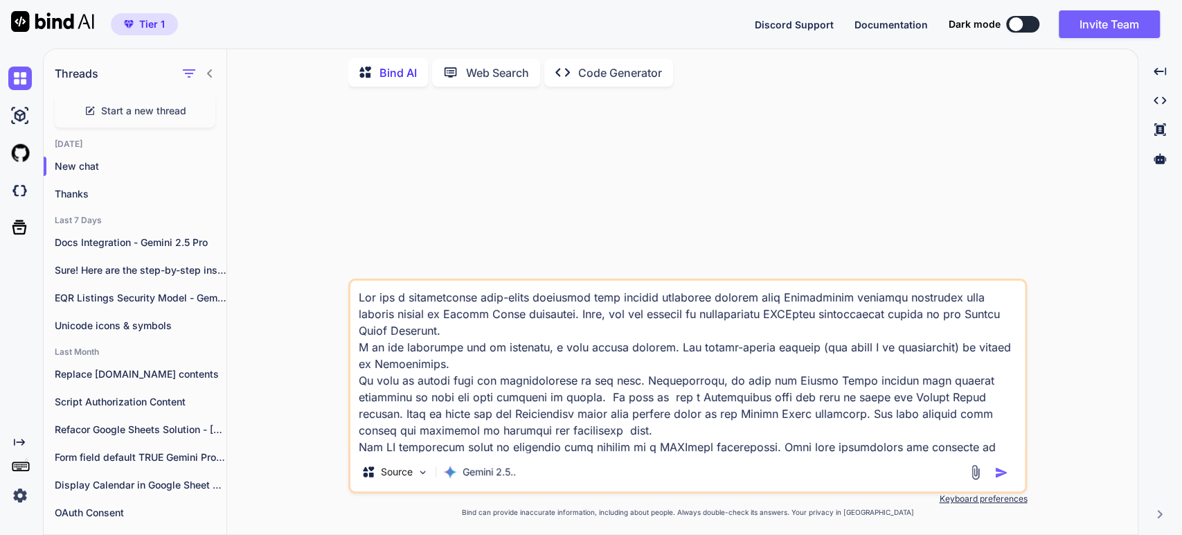
type textarea "You are a professional full-stack developer with special expertise working with…"
click at [1004, 473] on img "button" at bounding box center [1002, 472] width 14 height 14
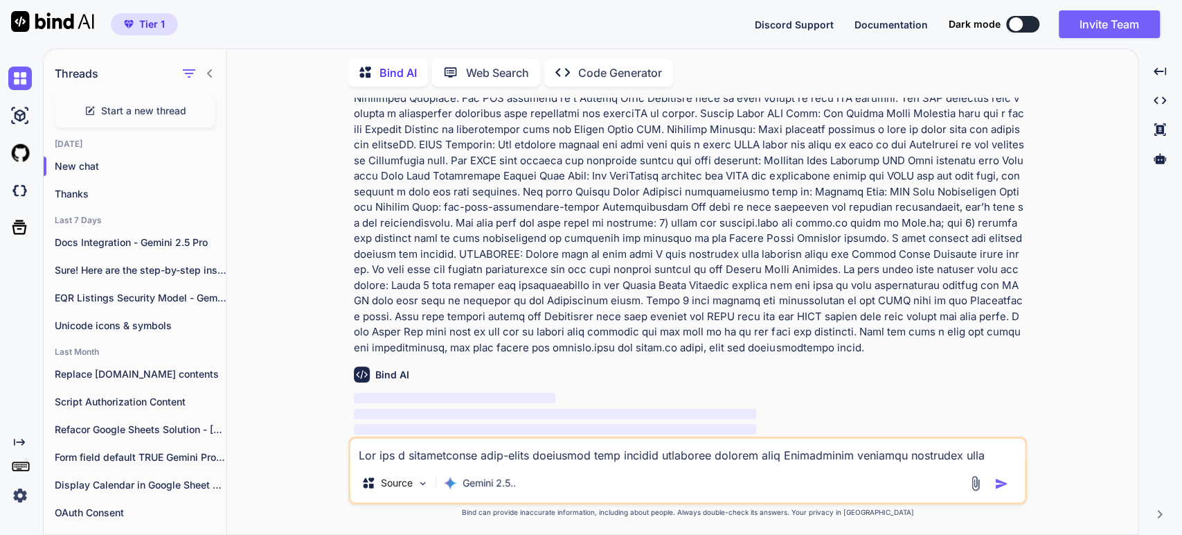
scroll to position [524, 0]
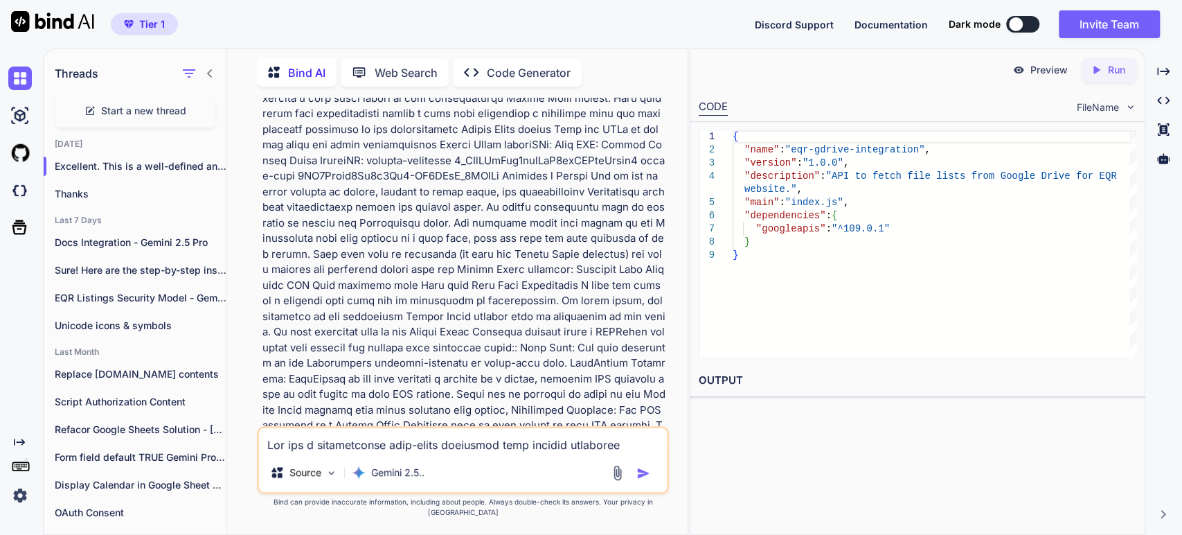
drag, startPoint x: 364, startPoint y: 320, endPoint x: 626, endPoint y: 306, distance: 262.2
click at [366, 320] on p at bounding box center [464, 230] width 404 height 1247
drag, startPoint x: 1161, startPoint y: 72, endPoint x: 918, endPoint y: 195, distance: 272.9
click at [1160, 75] on icon "Created with Pixso." at bounding box center [1163, 71] width 12 height 12
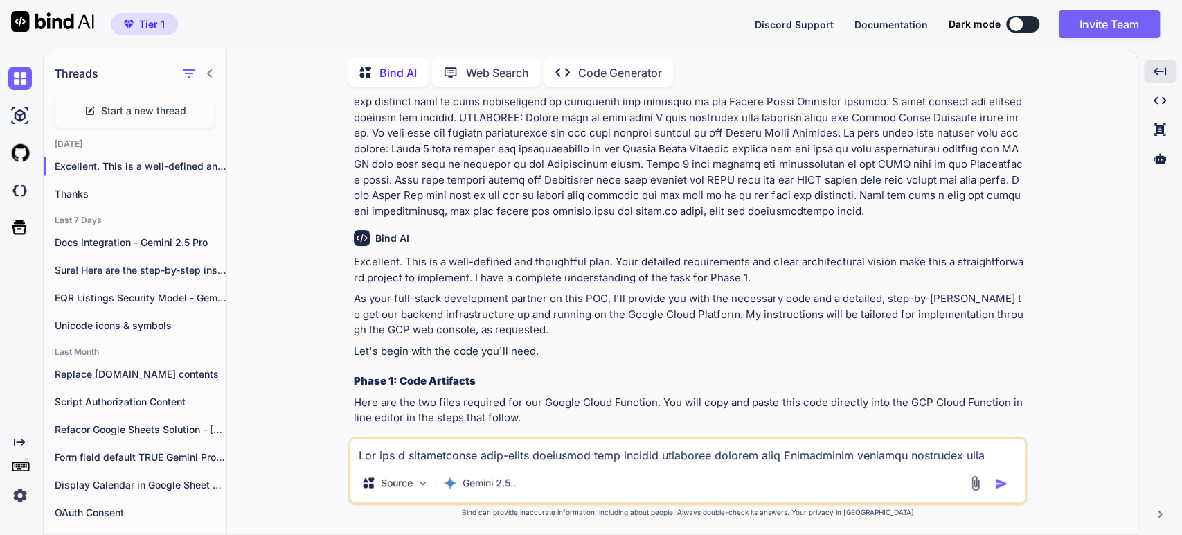
scroll to position [754, 0]
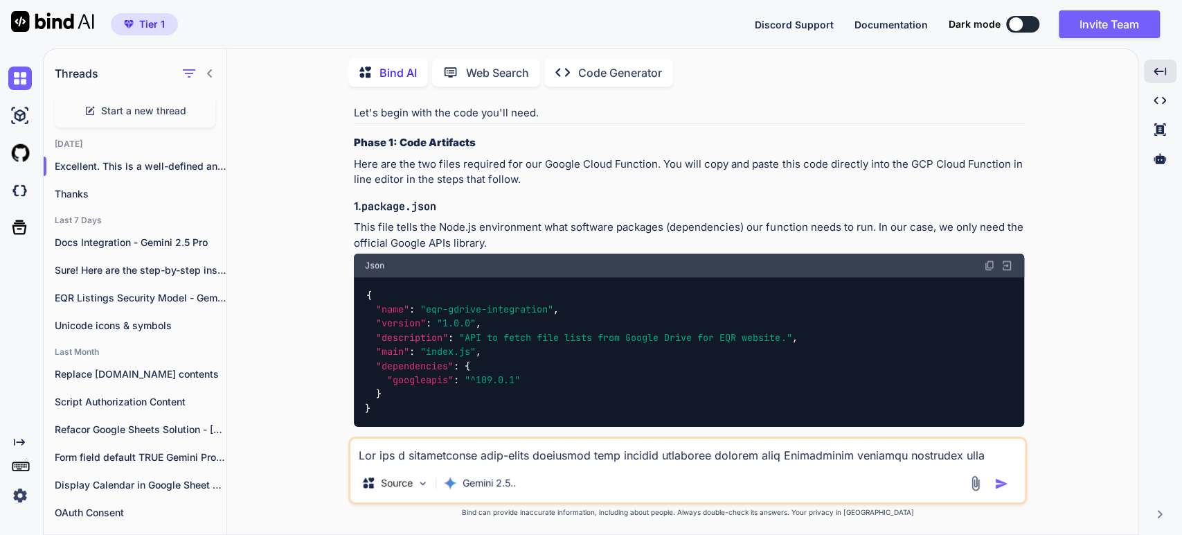
scroll to position [909, 0]
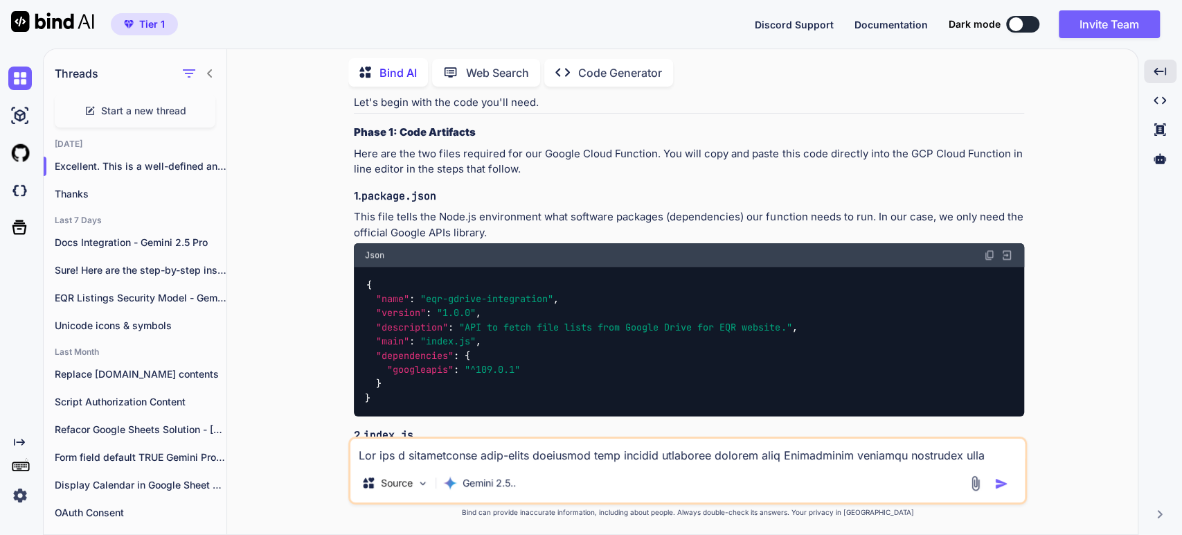
click at [676, 146] on p "Here are the two files required for our Google Cloud Function. You will copy an…" at bounding box center [689, 161] width 670 height 31
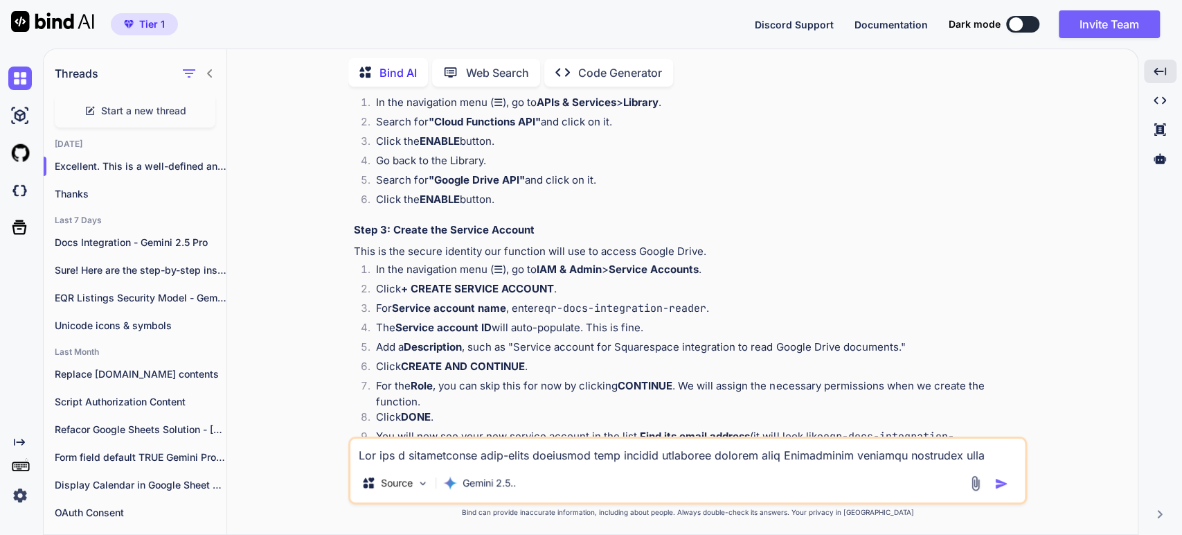
scroll to position [2216, 0]
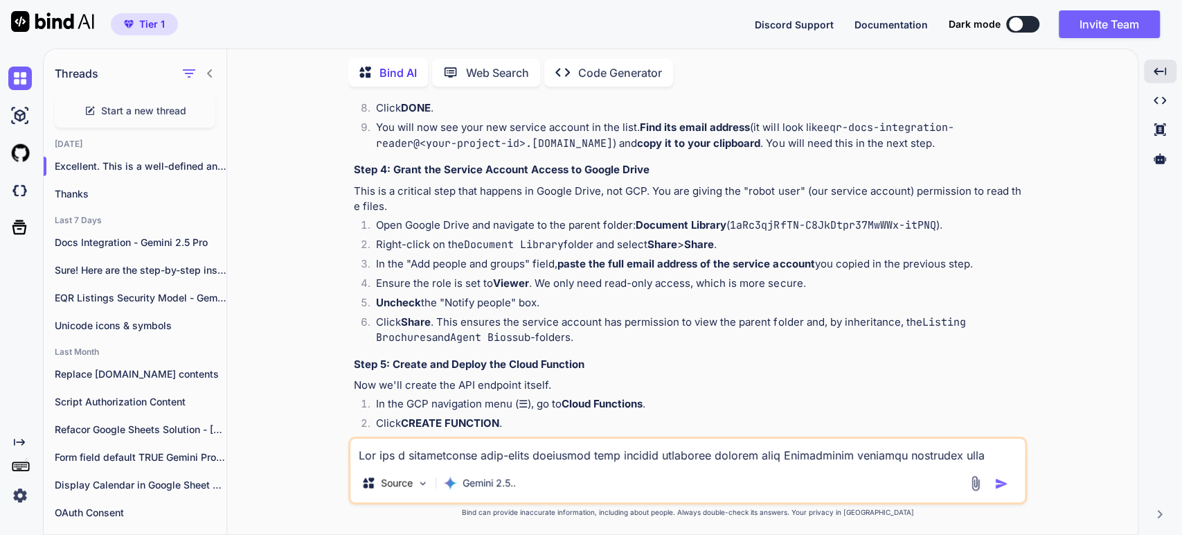
scroll to position [2601, 0]
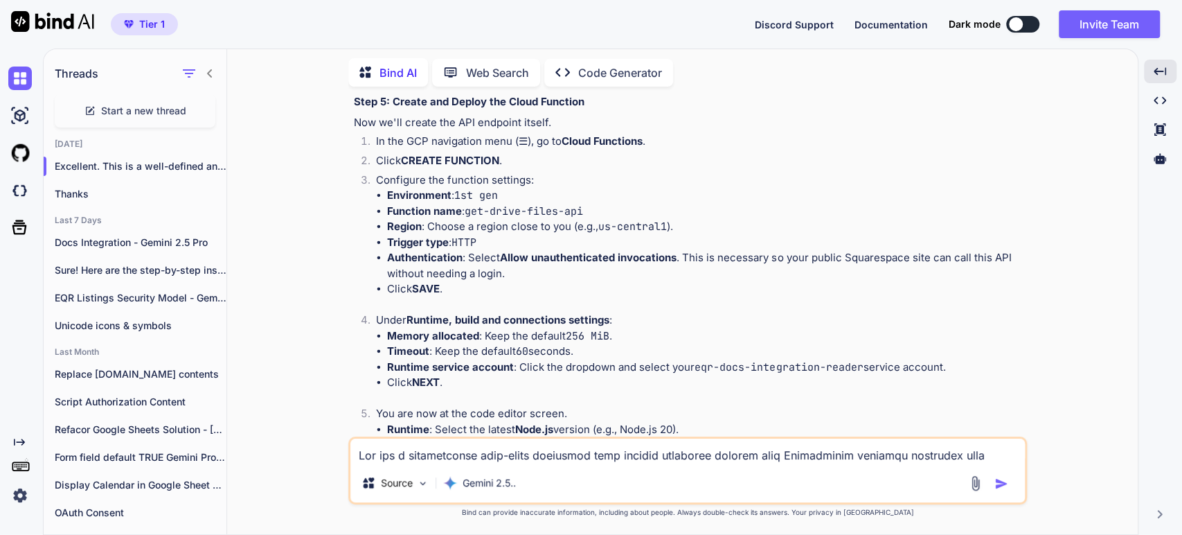
scroll to position [2832, 0]
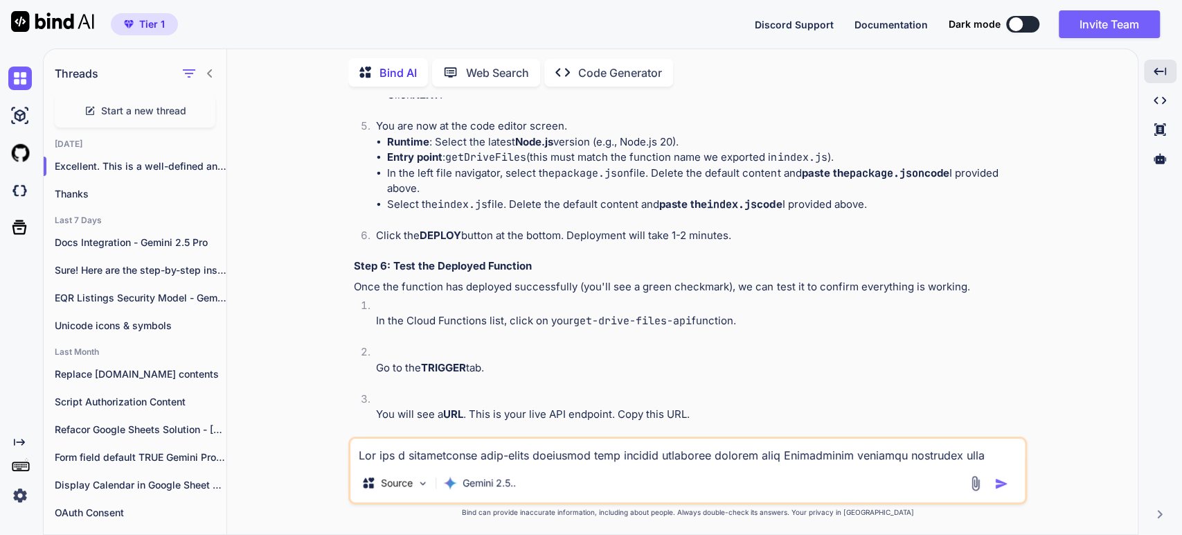
scroll to position [3063, 0]
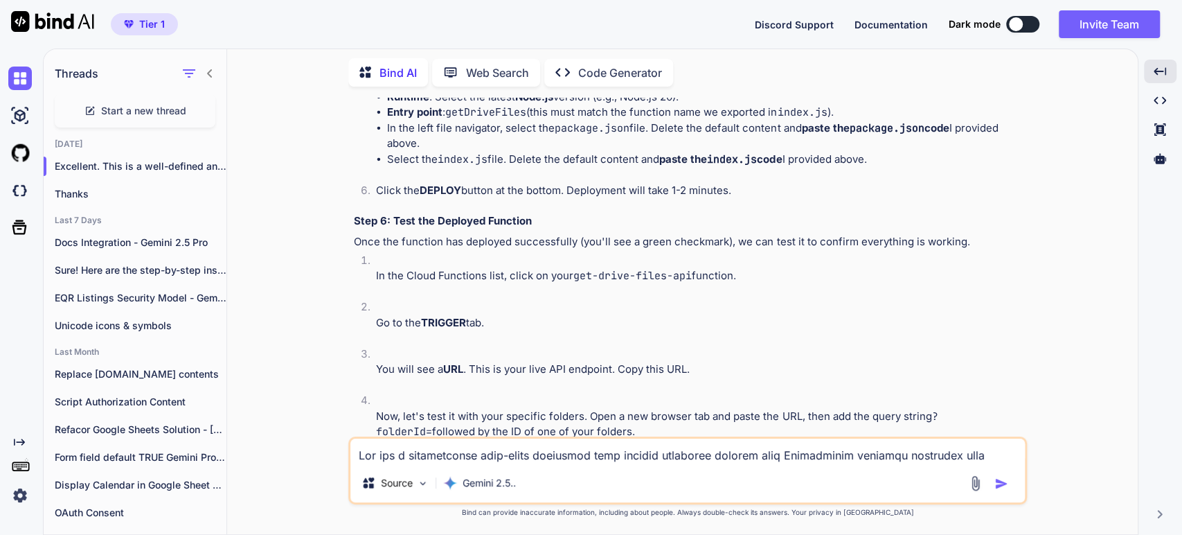
scroll to position [3140, 0]
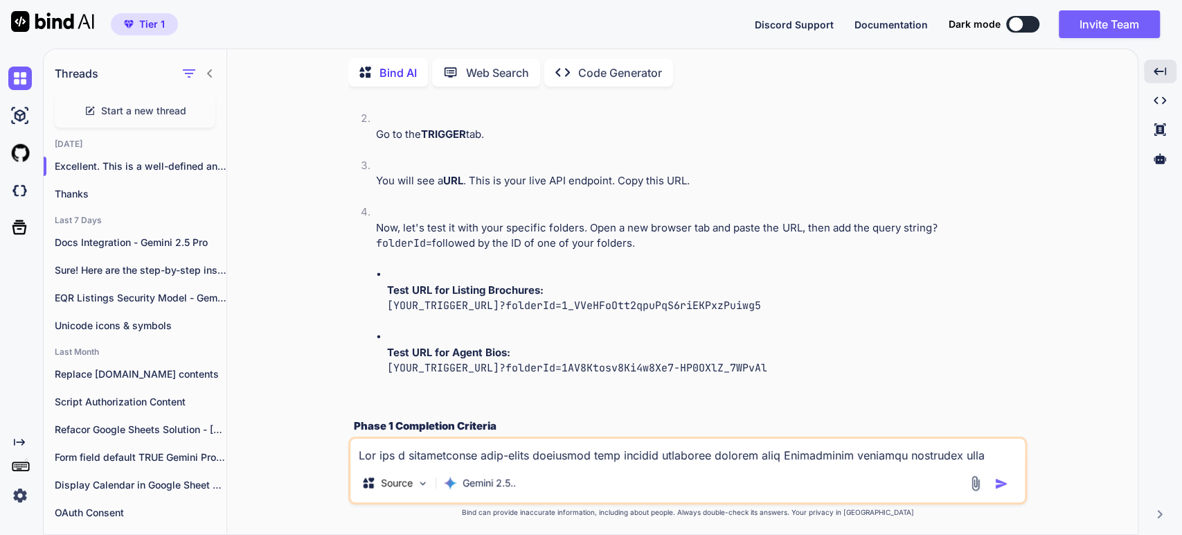
scroll to position [3371, 0]
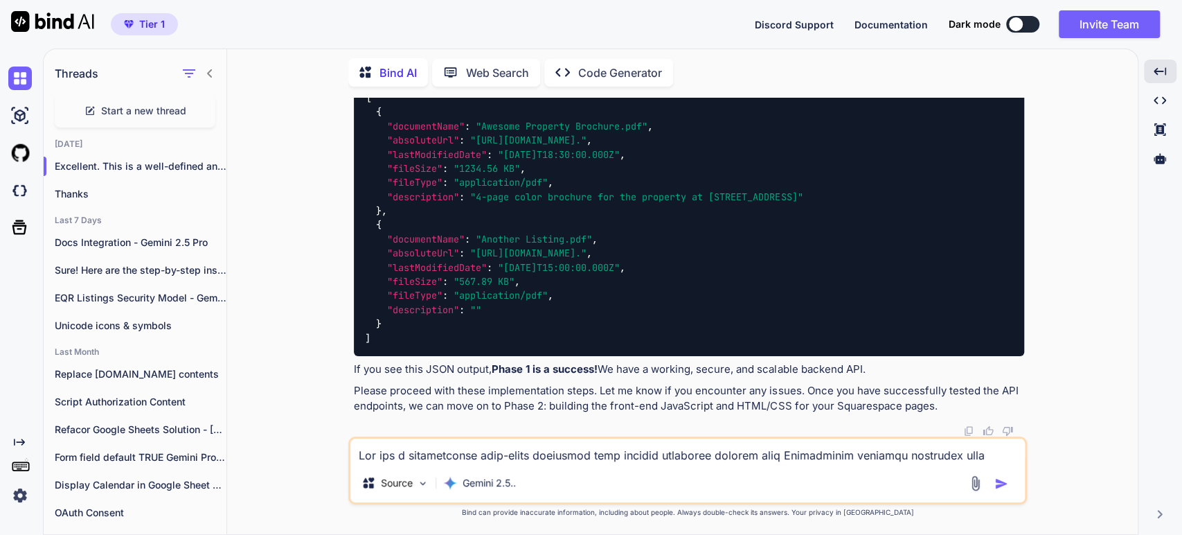
scroll to position [4129, 0]
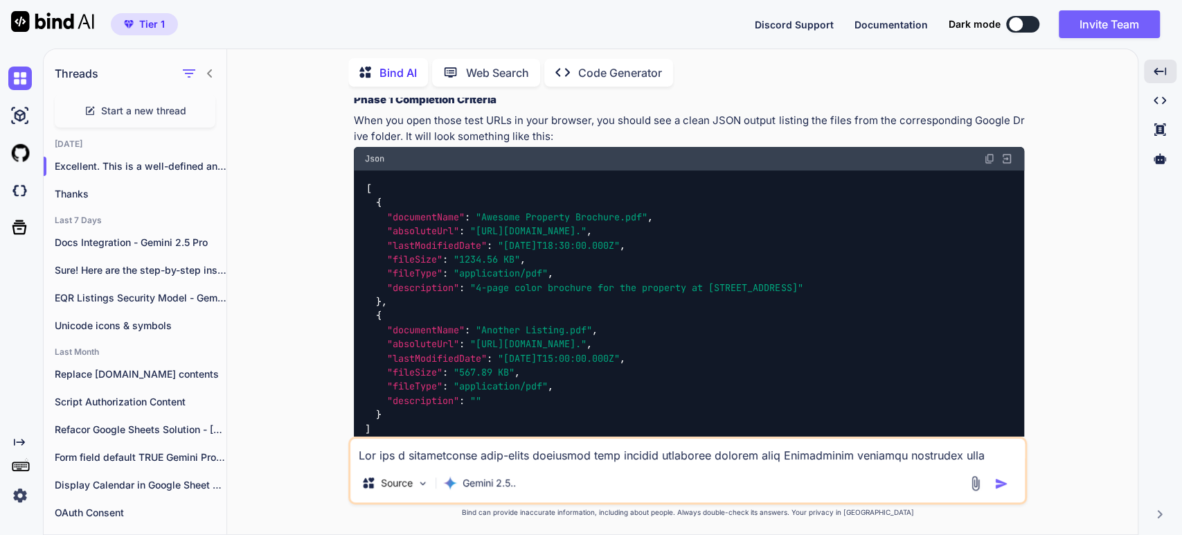
scroll to position [3590, 0]
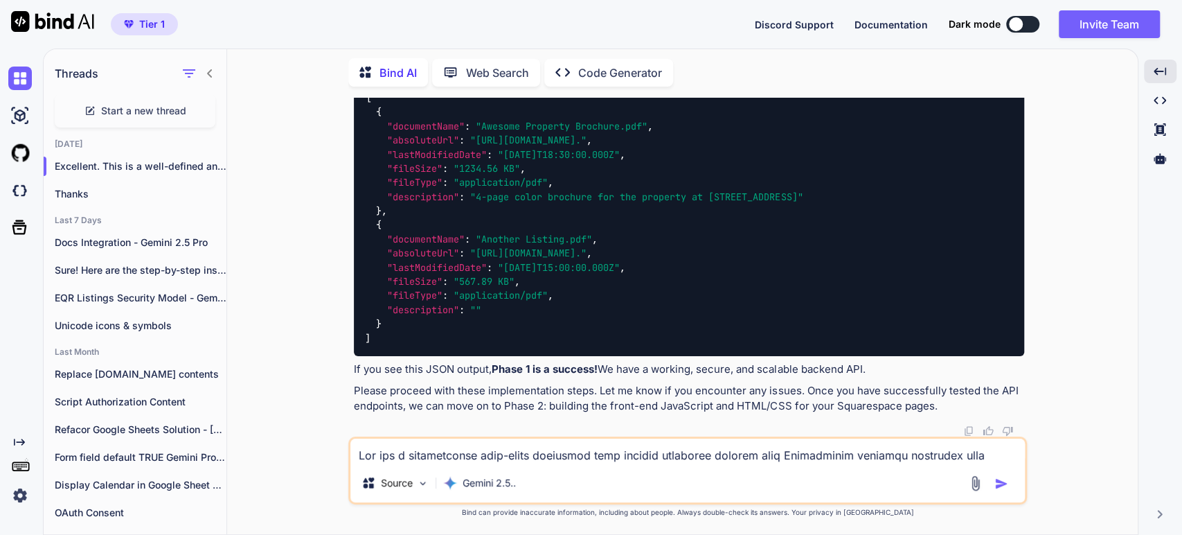
scroll to position [3821, 0]
click at [503, 17] on h3 "Phase 1 Completion Criteria" at bounding box center [689, 9] width 670 height 16
click at [552, 53] on p "When you open those test URLs in your browser, you should see a clean JSON outp…" at bounding box center [689, 37] width 670 height 31
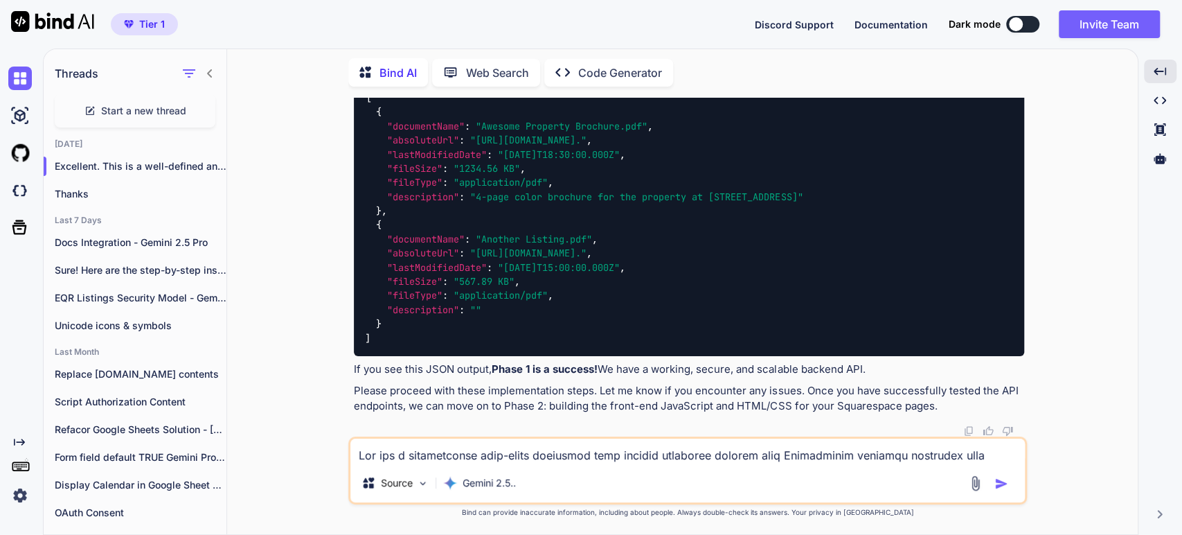
scroll to position [4129, 0]
click at [479, 182] on span ""application/pdf"" at bounding box center [501, 183] width 94 height 12
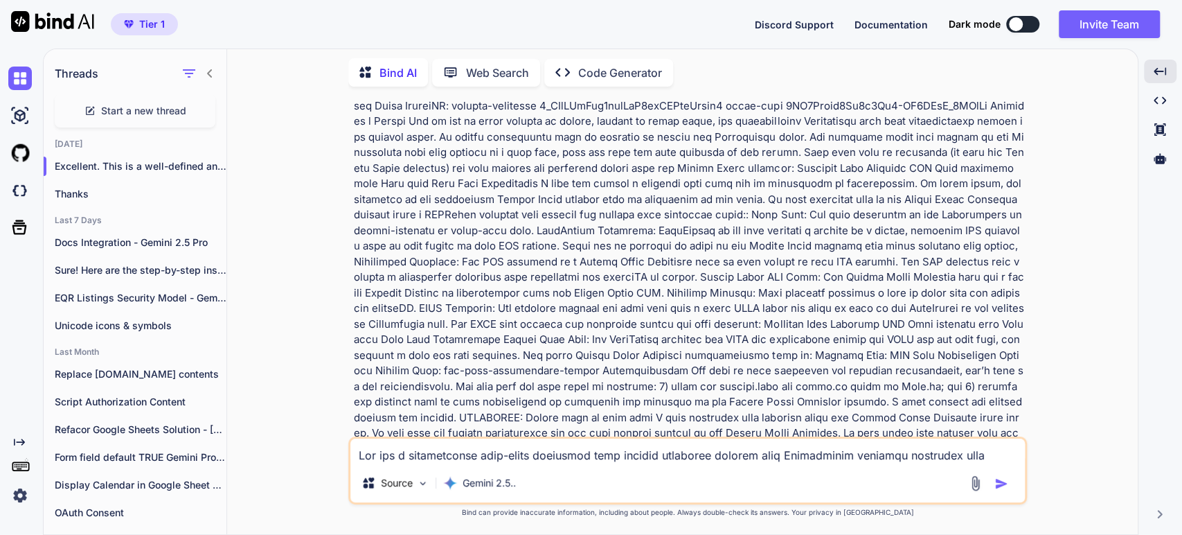
scroll to position [693, 0]
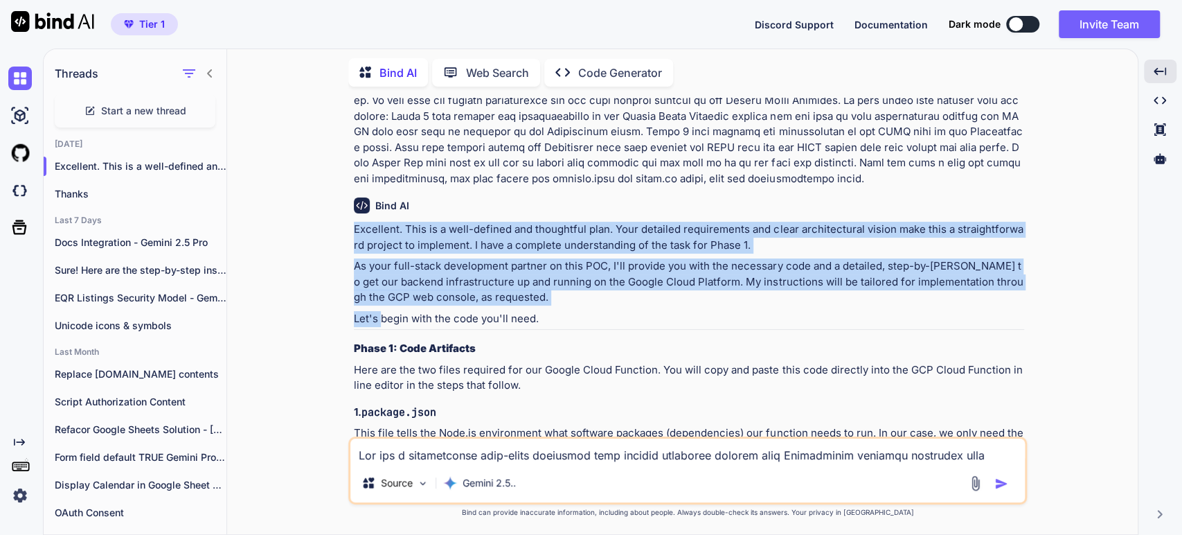
drag, startPoint x: 354, startPoint y: 209, endPoint x: 379, endPoint y: 309, distance: 102.8
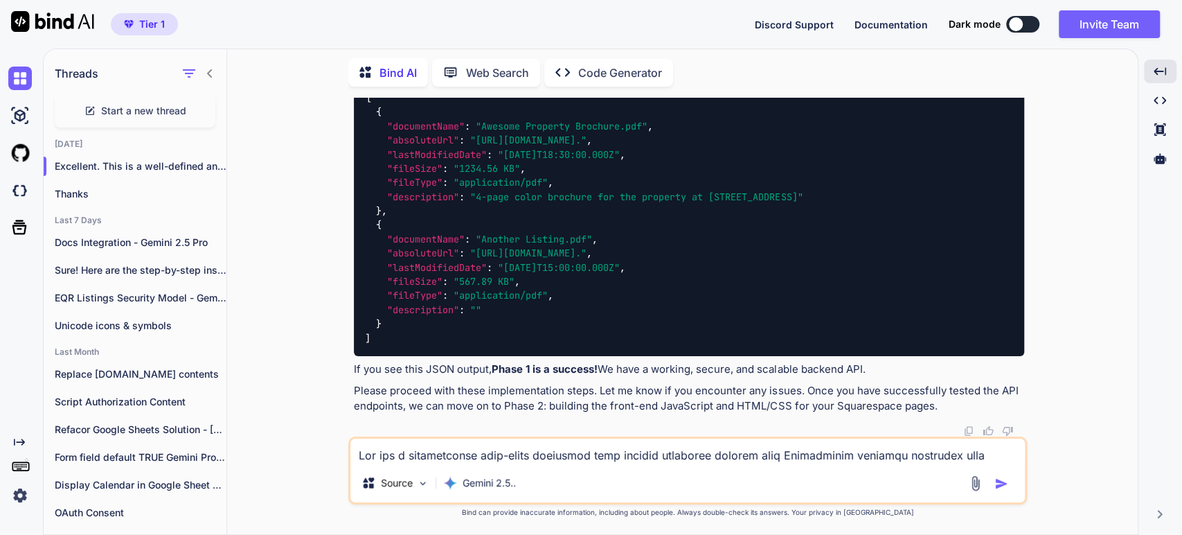
scroll to position [4129, 0]
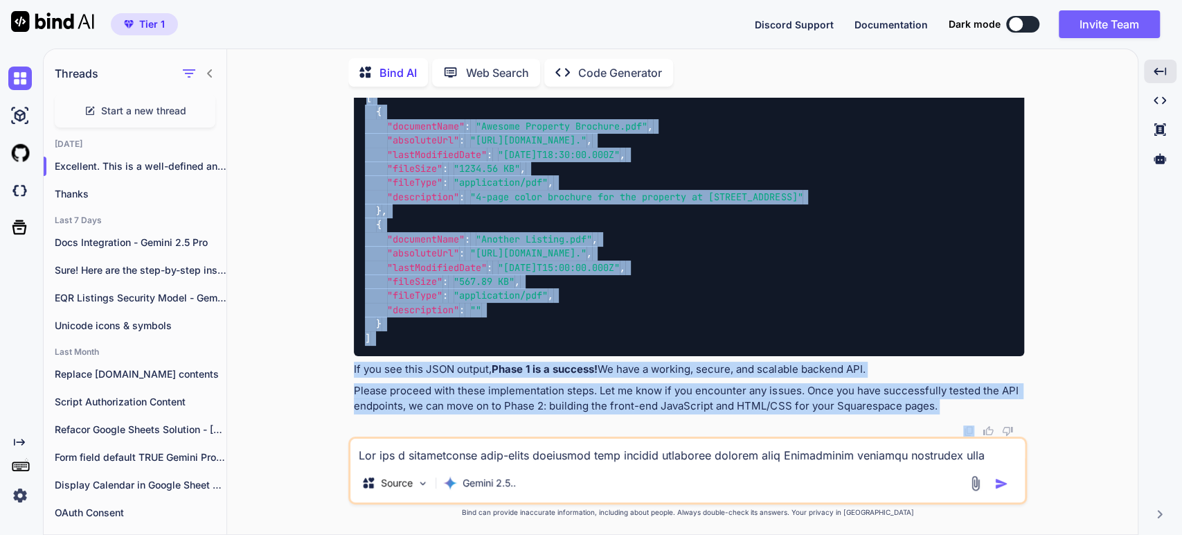
copy div "Excellent. This is a well-defined and thoughtful plan. Your detailed requiremen…"
click at [418, 364] on p "If you see this JSON output, Phase 1 is a success! We have a working, secure, a…" at bounding box center [689, 370] width 670 height 16
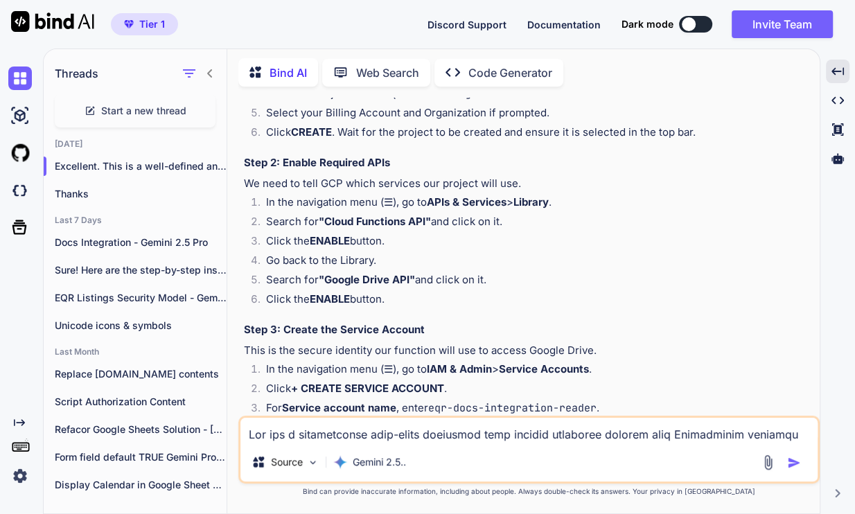
scroll to position [2450, 0]
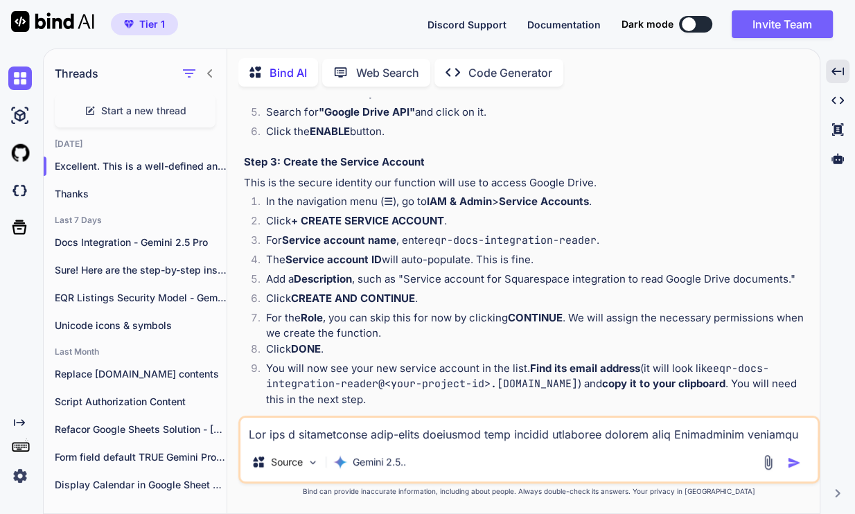
click at [206, 71] on icon at bounding box center [209, 73] width 11 height 11
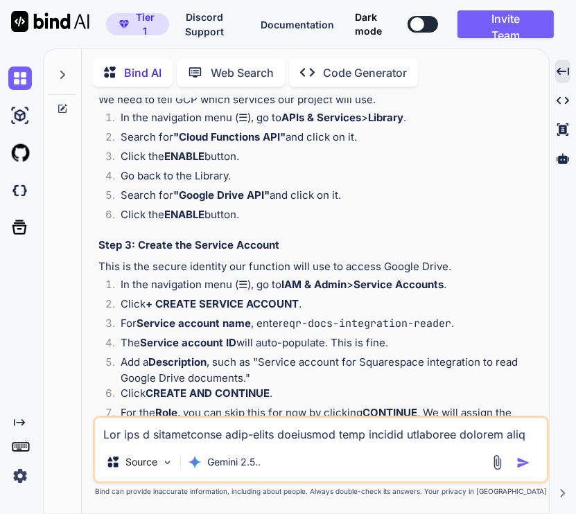
scroll to position [2900, 0]
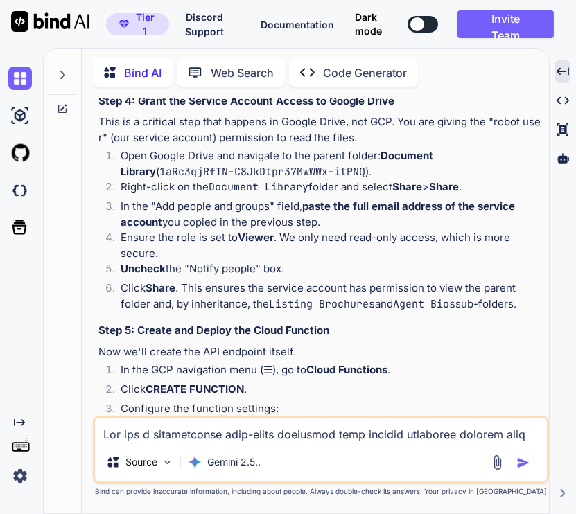
scroll to position [3208, 0]
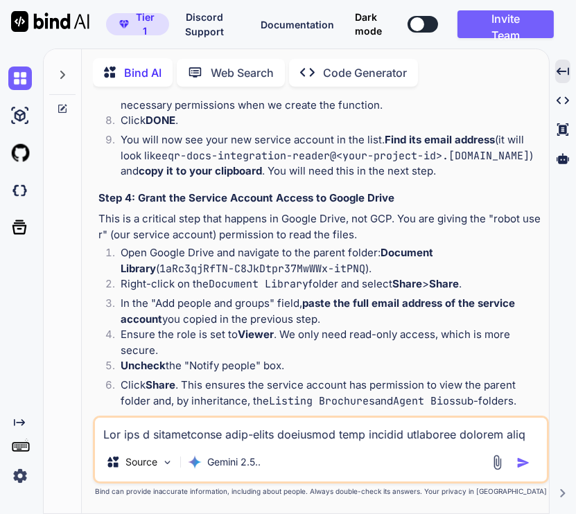
drag, startPoint x: 262, startPoint y: 355, endPoint x: 240, endPoint y: 353, distance: 22.2
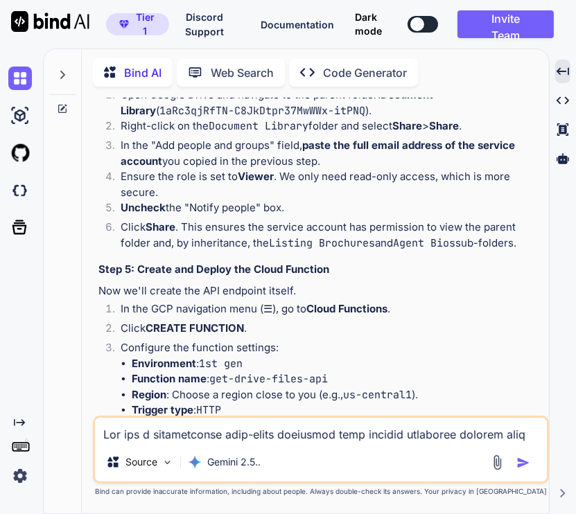
scroll to position [3439, 0]
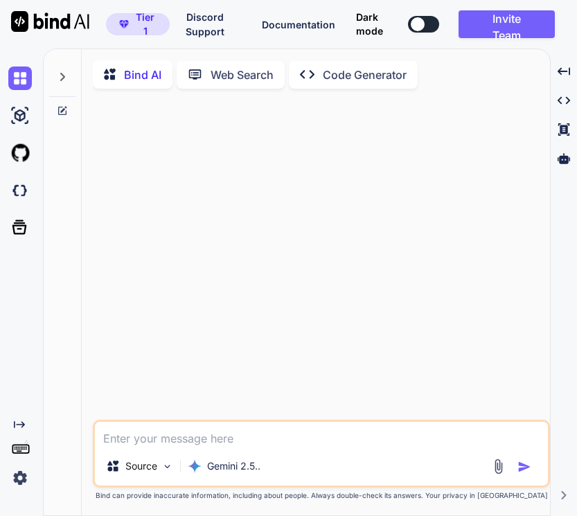
type textarea "x"
